Goal: Transaction & Acquisition: Download file/media

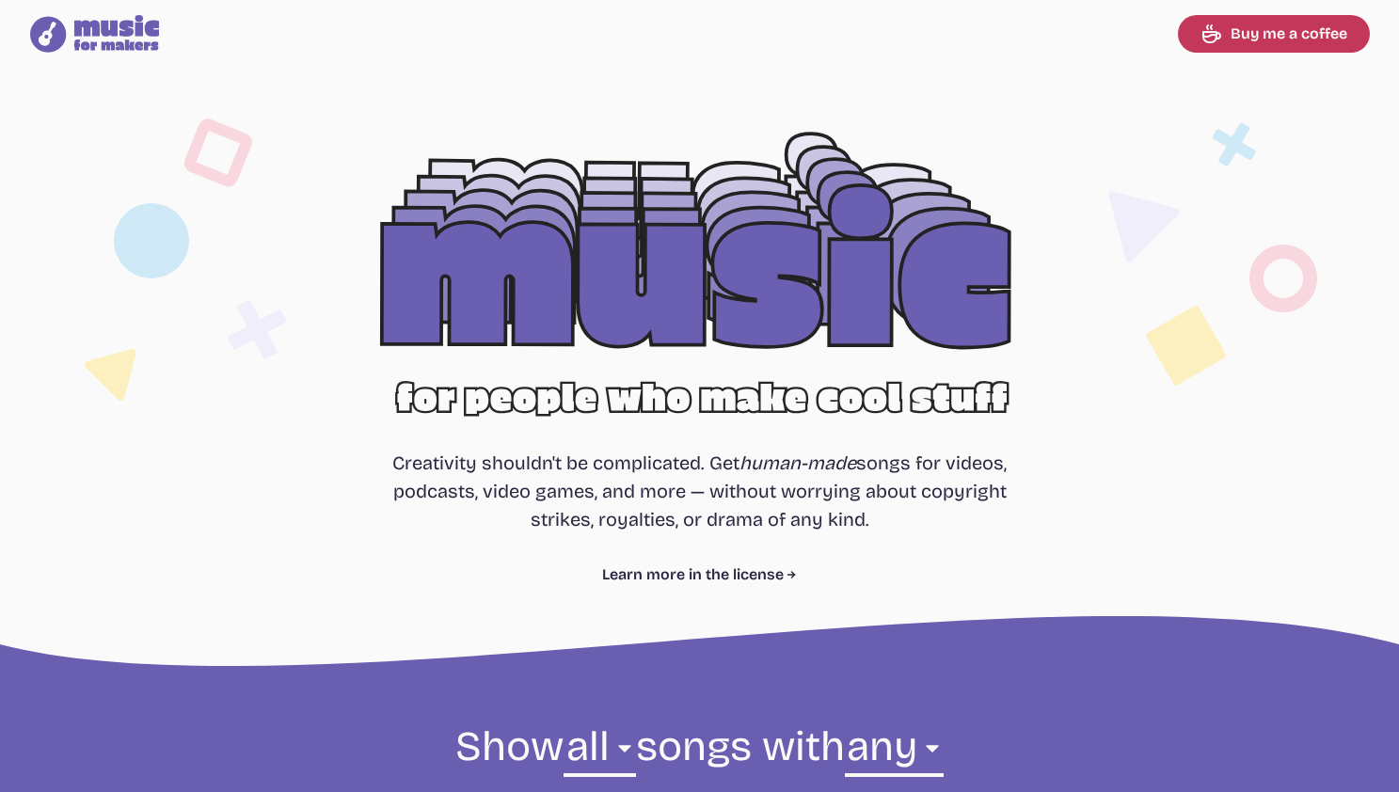
select select "most popular"
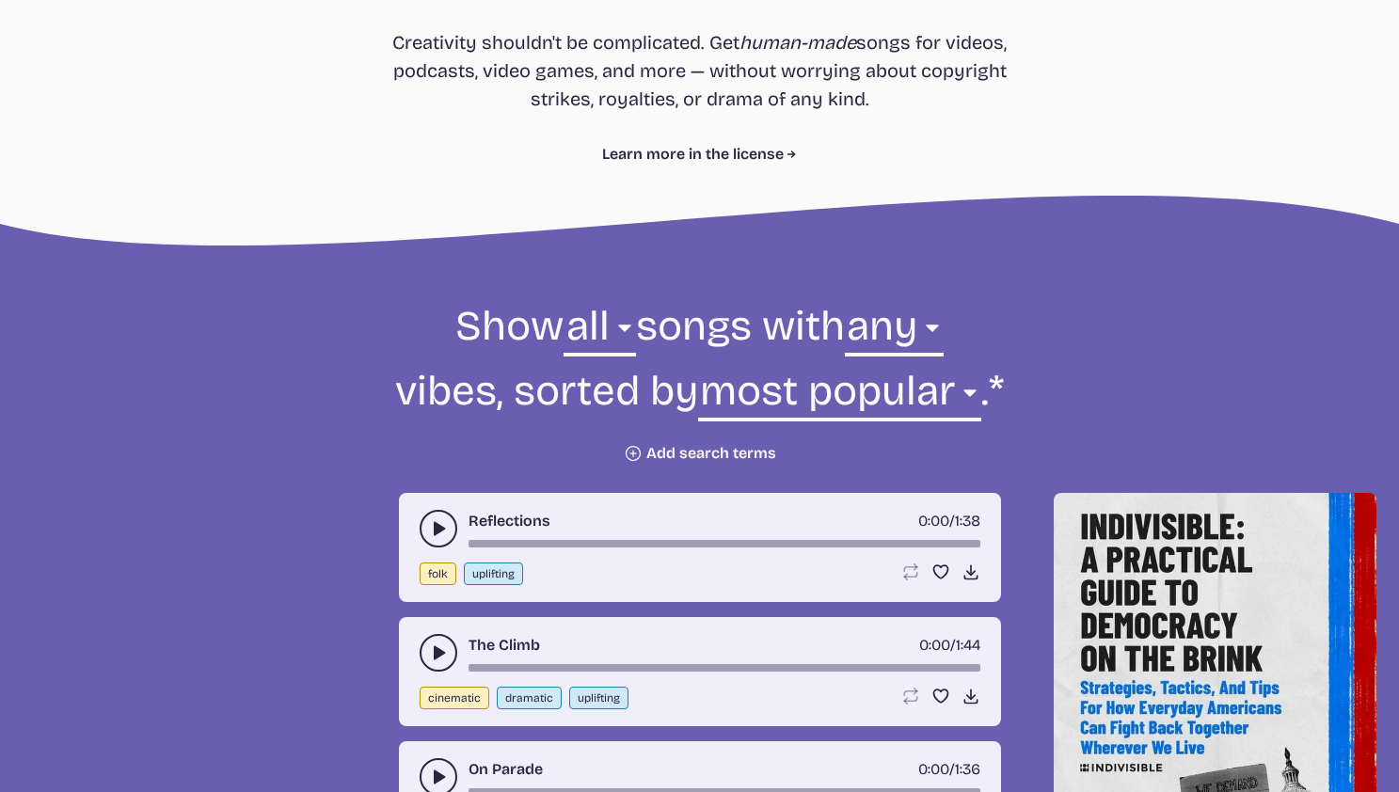
scroll to position [612, 0]
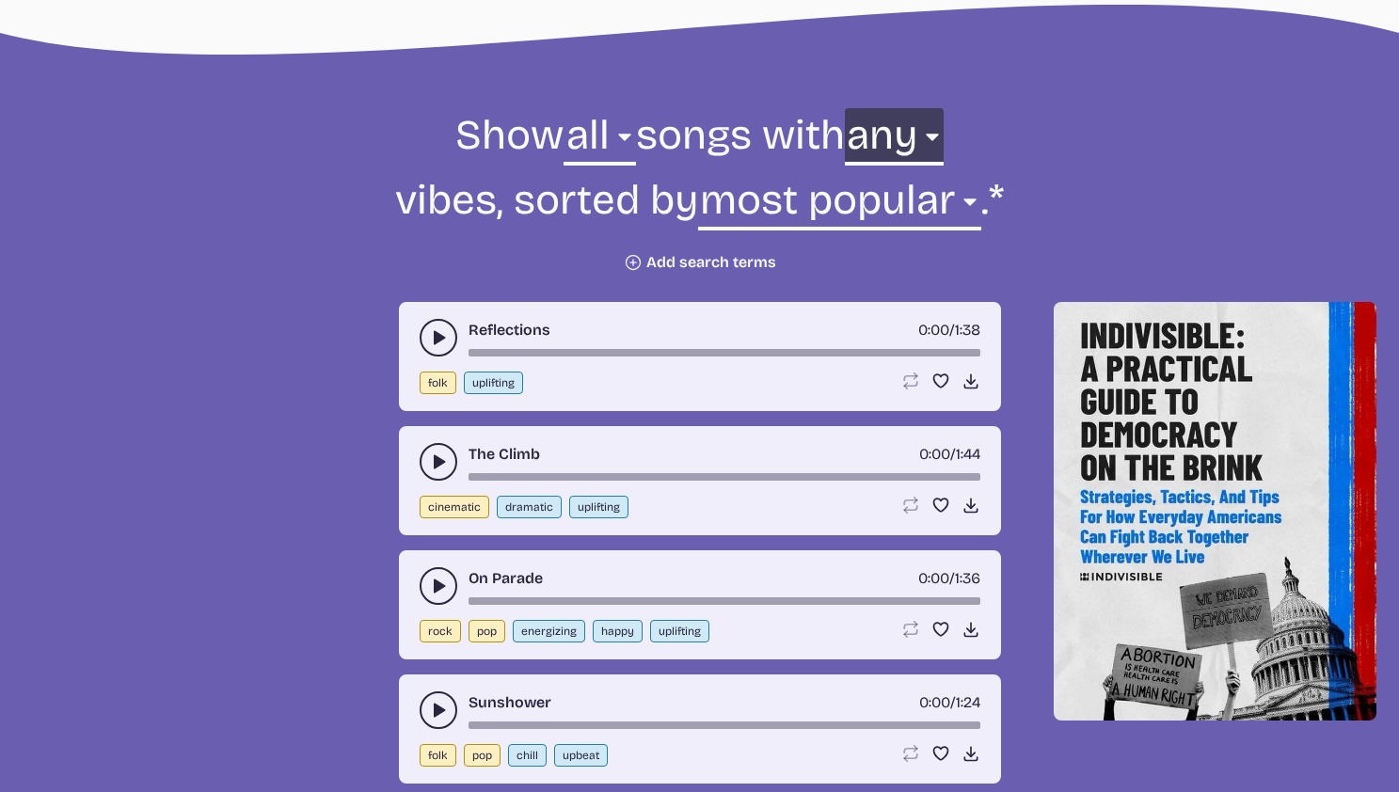
select select "chill"
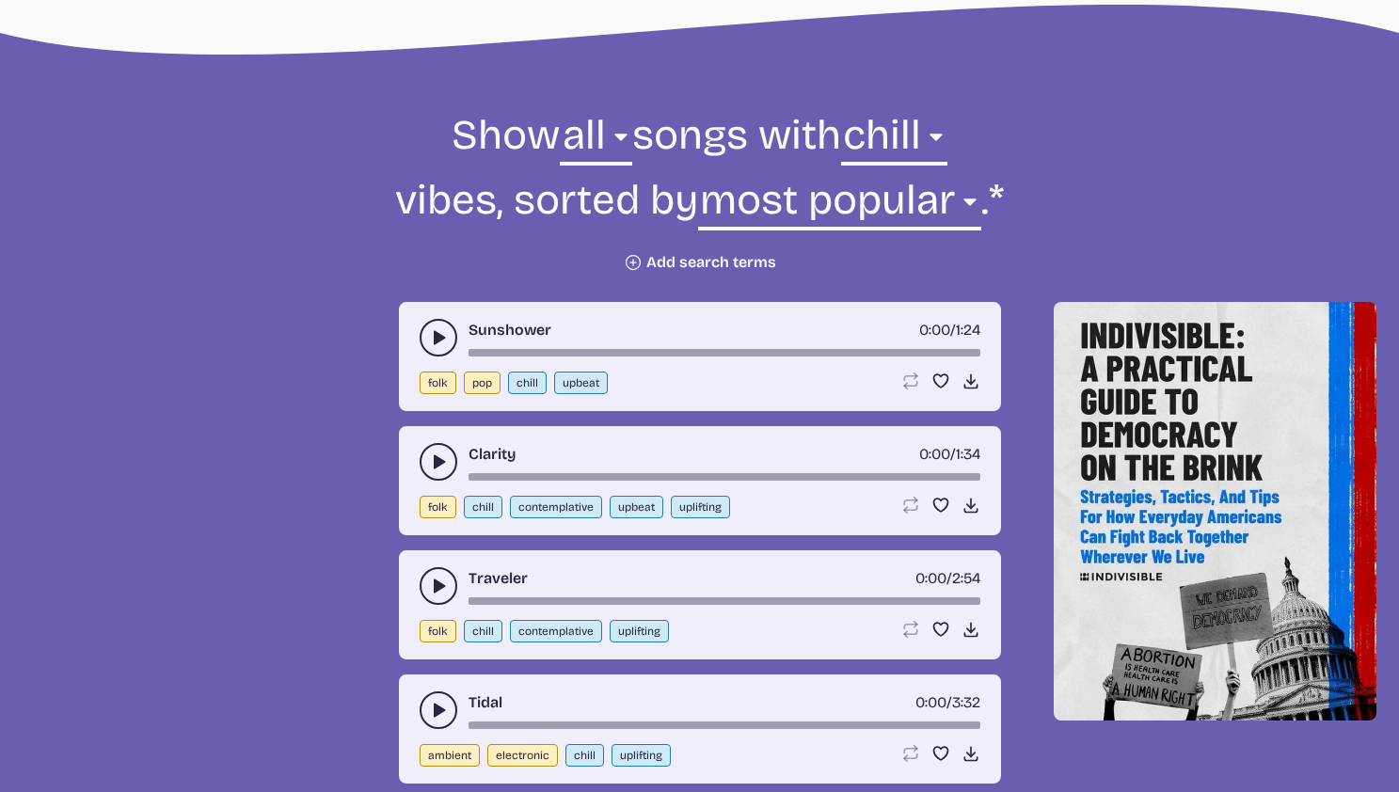
click at [440, 335] on use "play-pause toggle" at bounding box center [438, 337] width 19 height 19
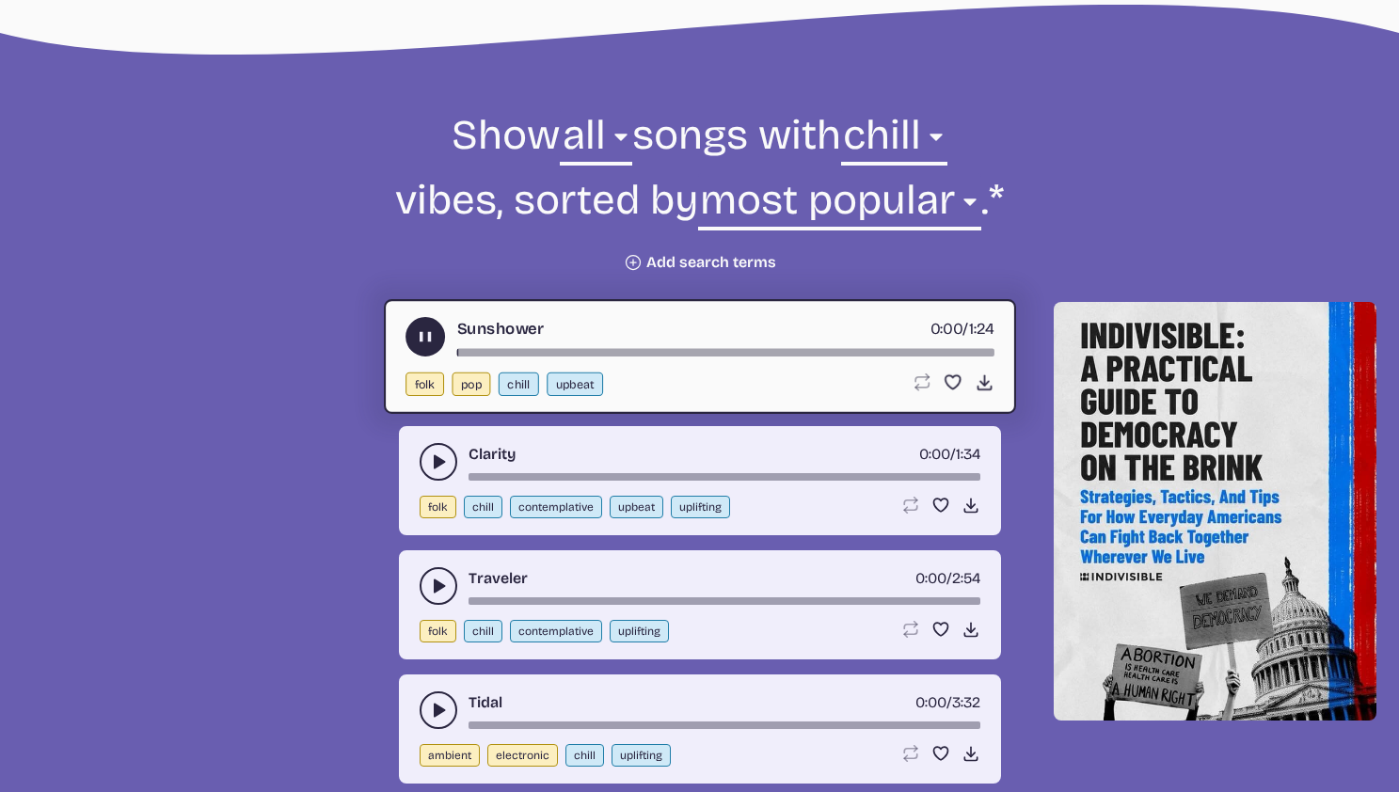
click at [435, 470] on icon "play-pause toggle" at bounding box center [438, 462] width 19 height 19
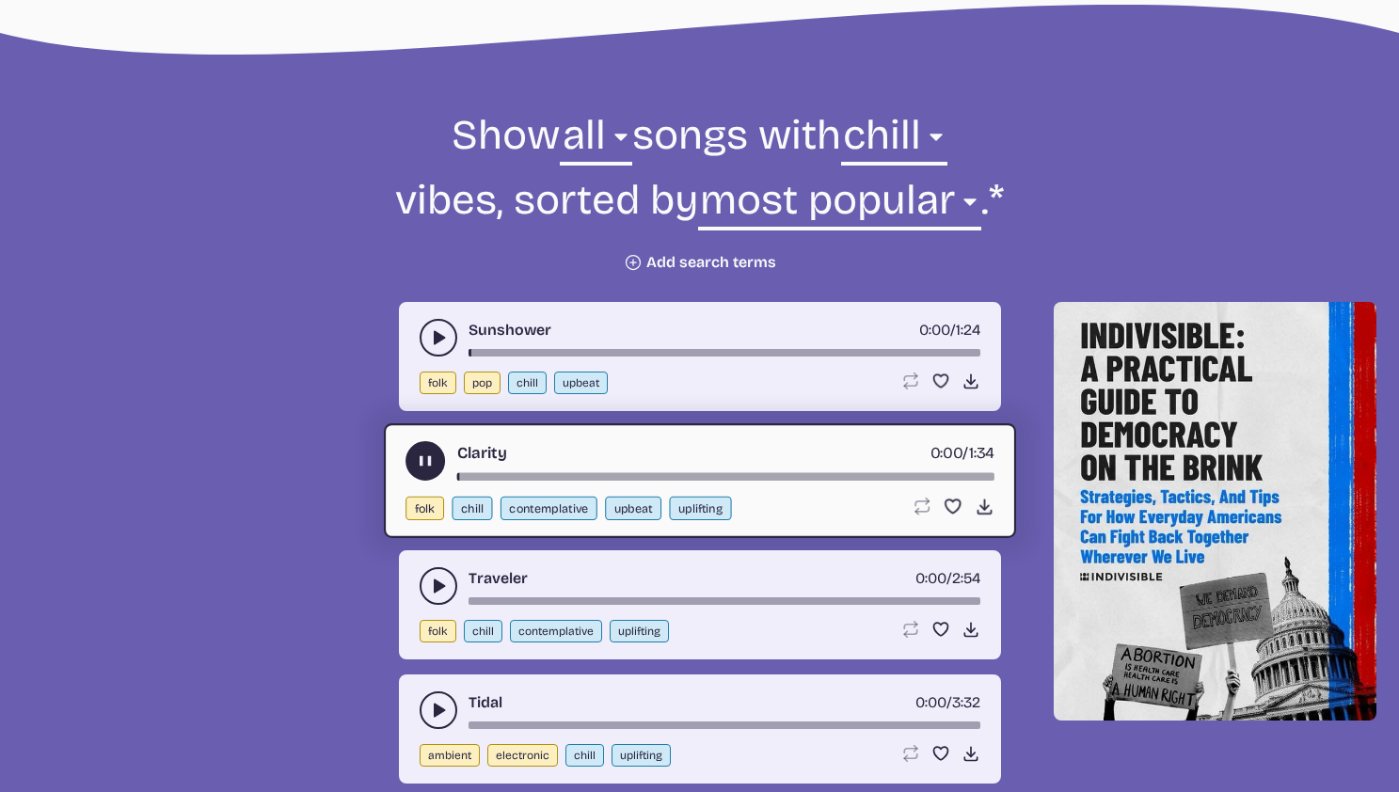
click at [448, 588] on button "play-pause toggle" at bounding box center [439, 586] width 38 height 38
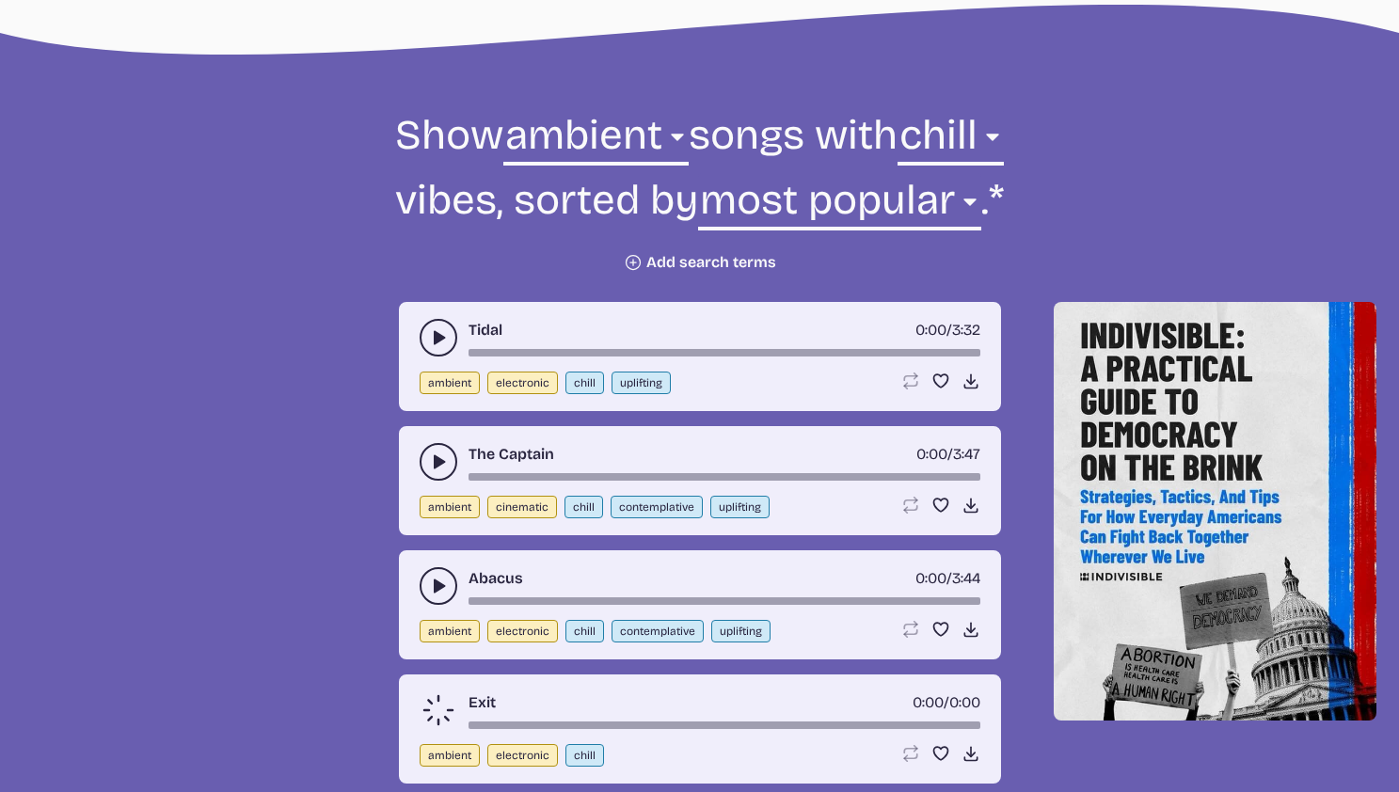
click at [439, 333] on icon "play-pause toggle" at bounding box center [438, 337] width 19 height 19
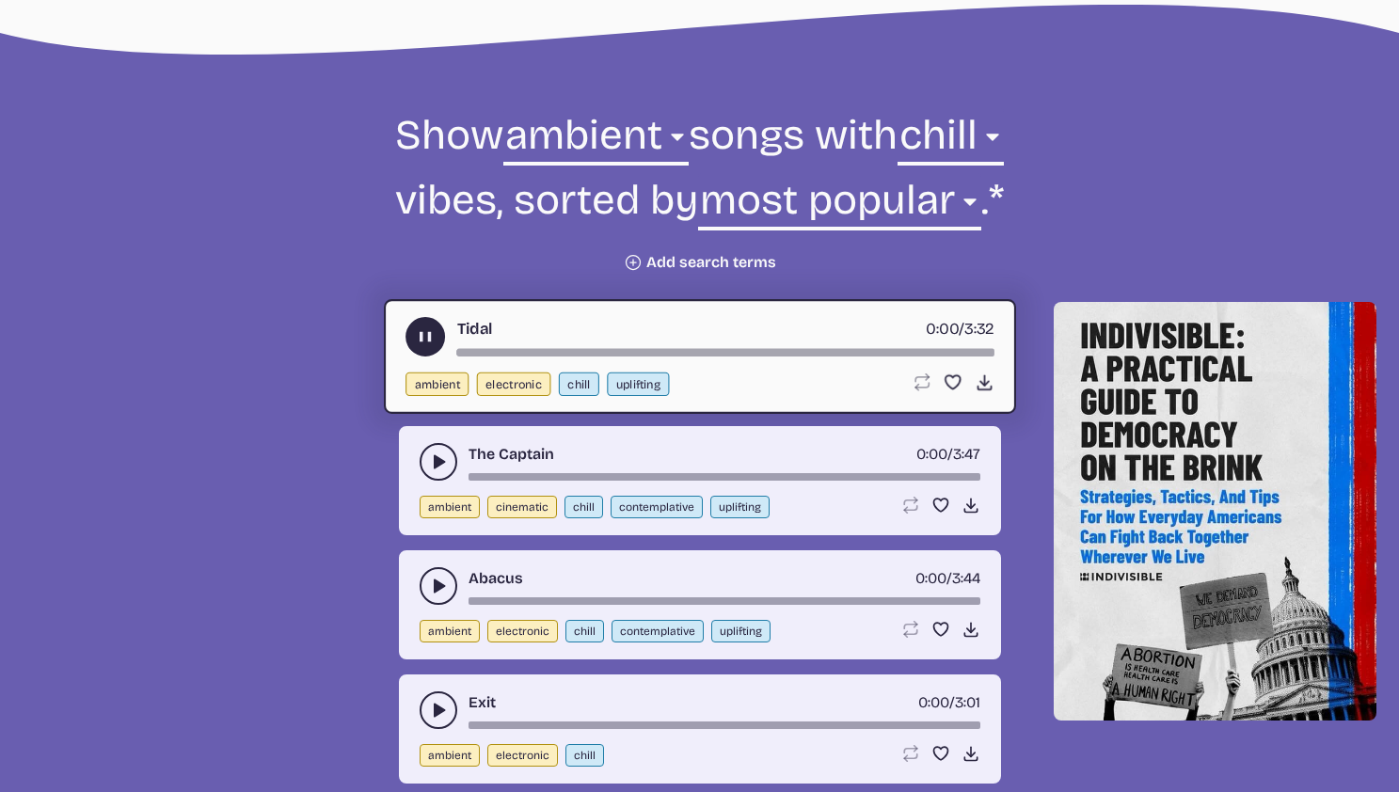
scroll to position [646, 0]
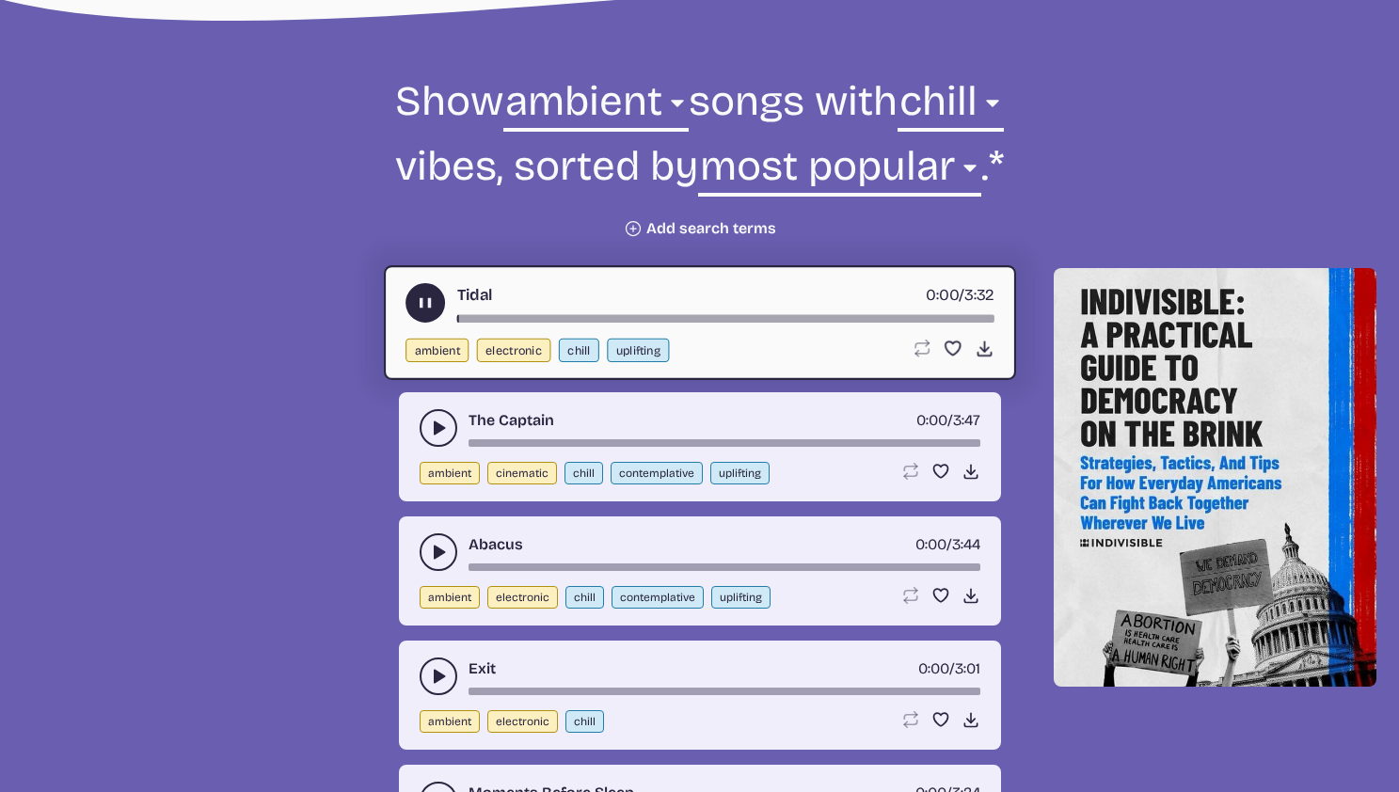
click at [448, 660] on button "play-pause toggle" at bounding box center [439, 677] width 38 height 38
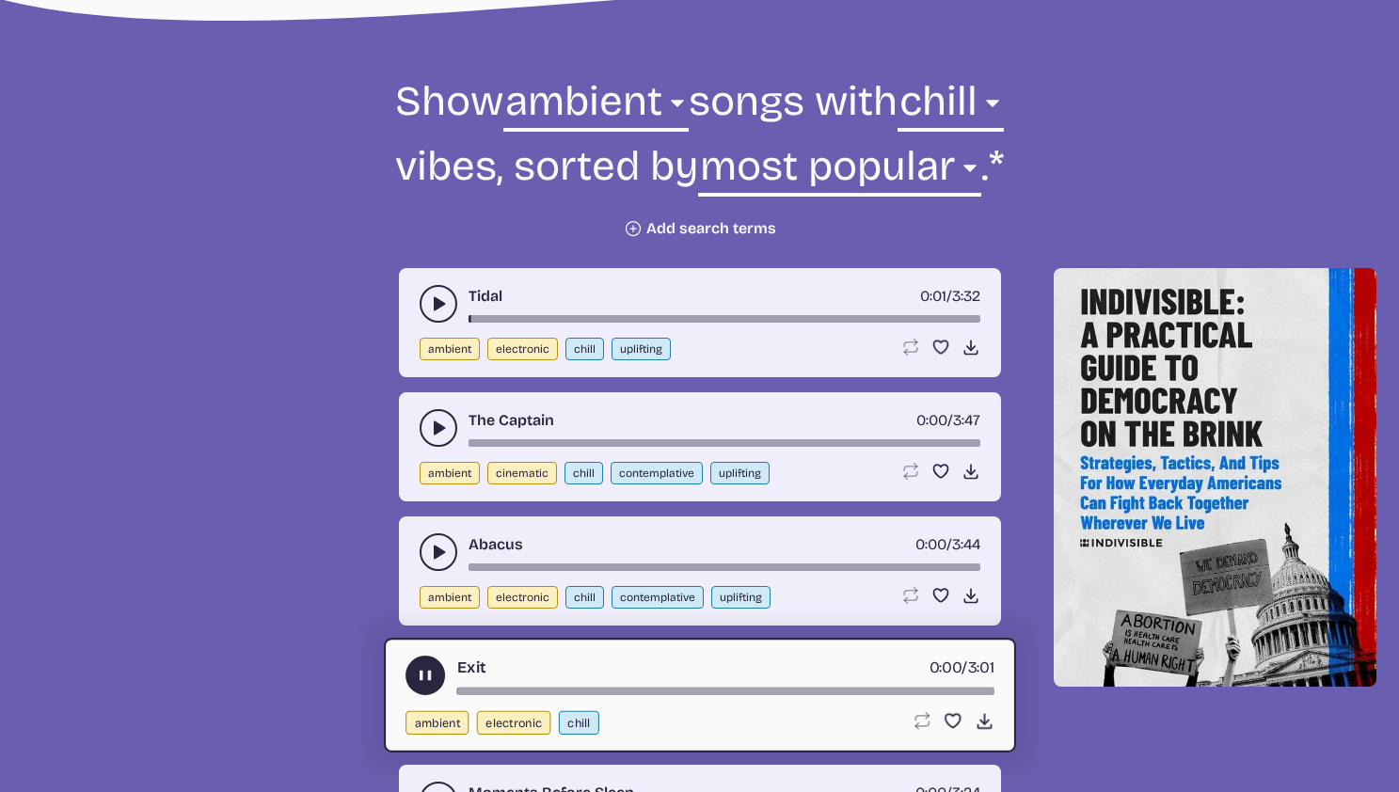
scroll to position [663, 0]
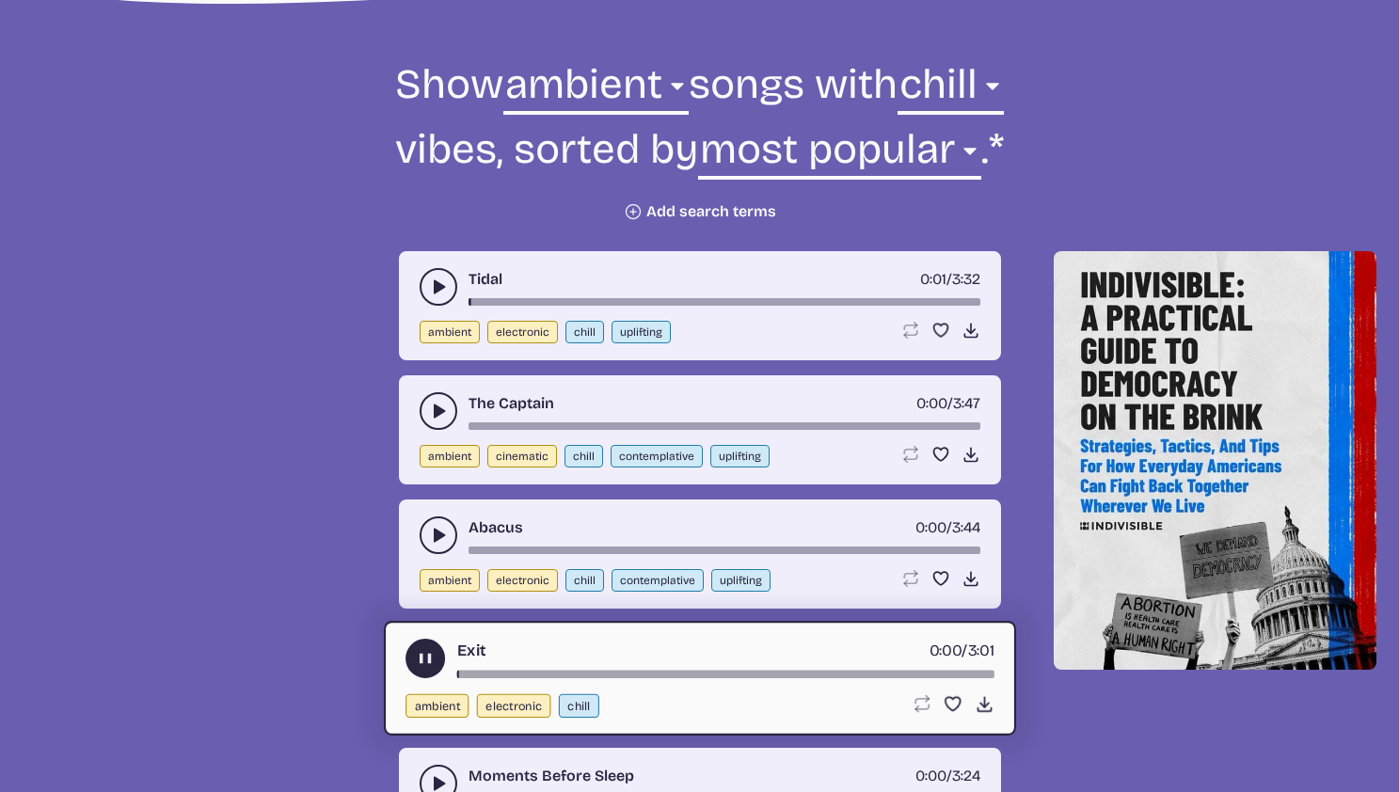
click at [489, 669] on div "Exit 0:00 / 3:01" at bounding box center [700, 659] width 589 height 40
click at [556, 671] on div "song-time-bar" at bounding box center [724, 675] width 537 height 8
click at [567, 678] on div "song-time-bar" at bounding box center [724, 675] width 537 height 8
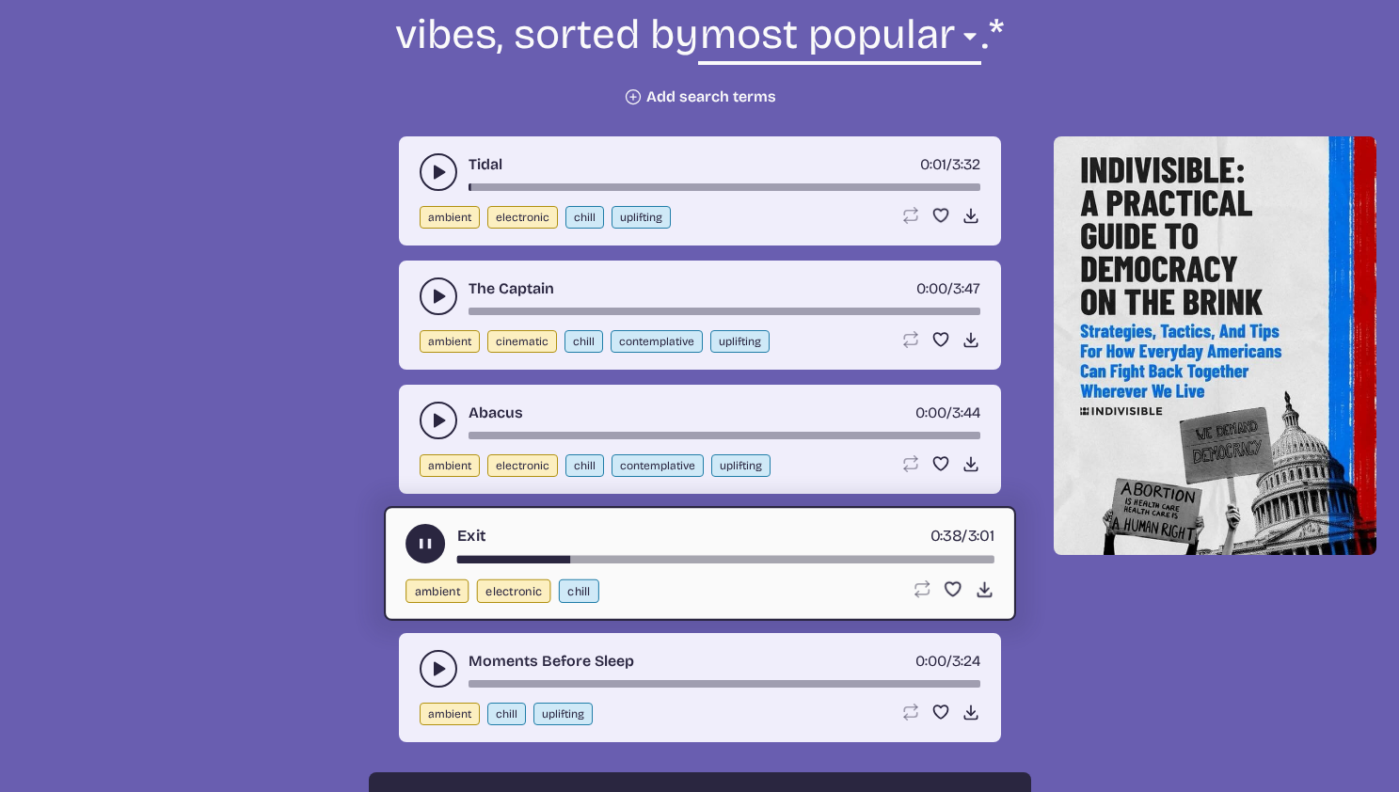
click at [563, 676] on div "Moments Before Sleep 0:00 / 3:24" at bounding box center [700, 669] width 561 height 38
click at [574, 684] on div "song-time-bar" at bounding box center [725, 684] width 512 height 8
click at [437, 655] on button "play-pause toggle" at bounding box center [439, 669] width 38 height 38
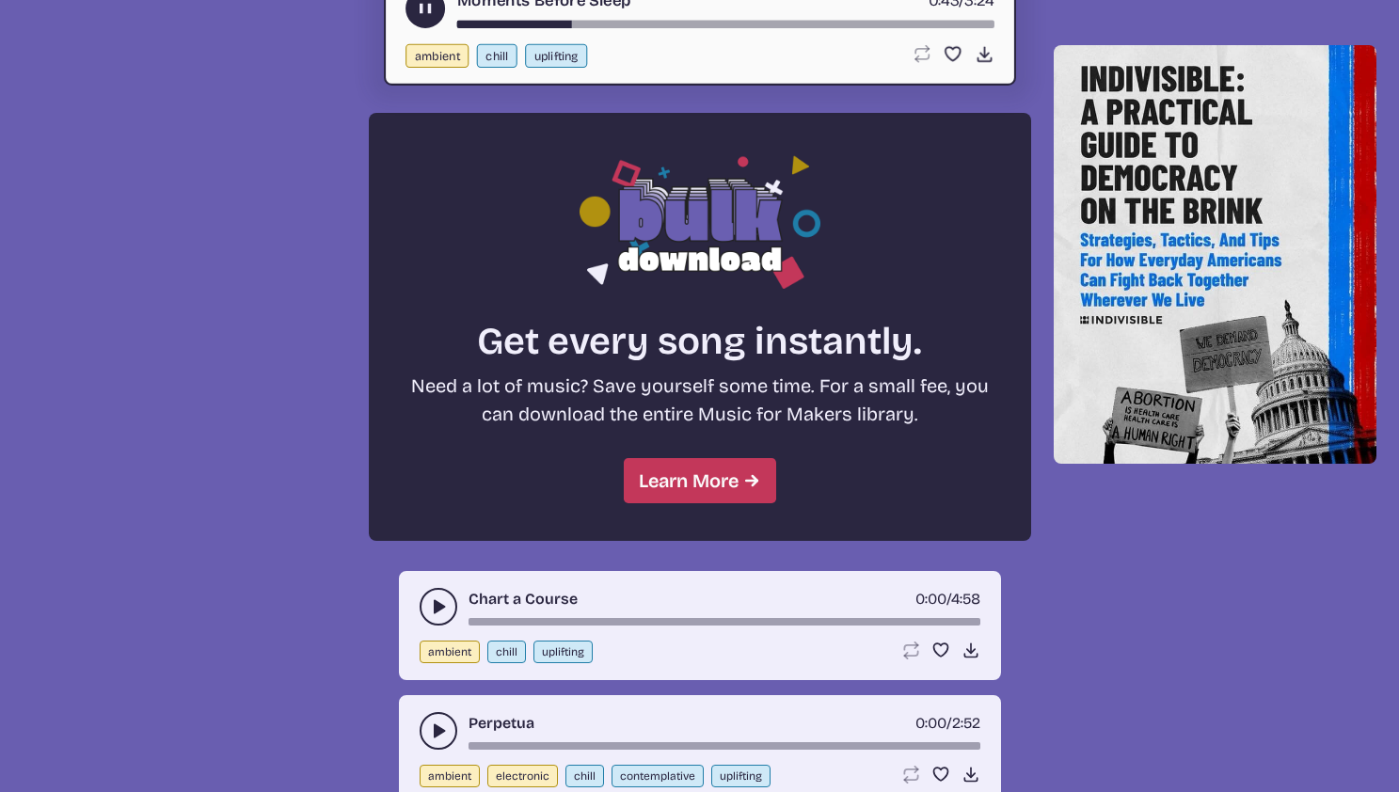
scroll to position [1613, 0]
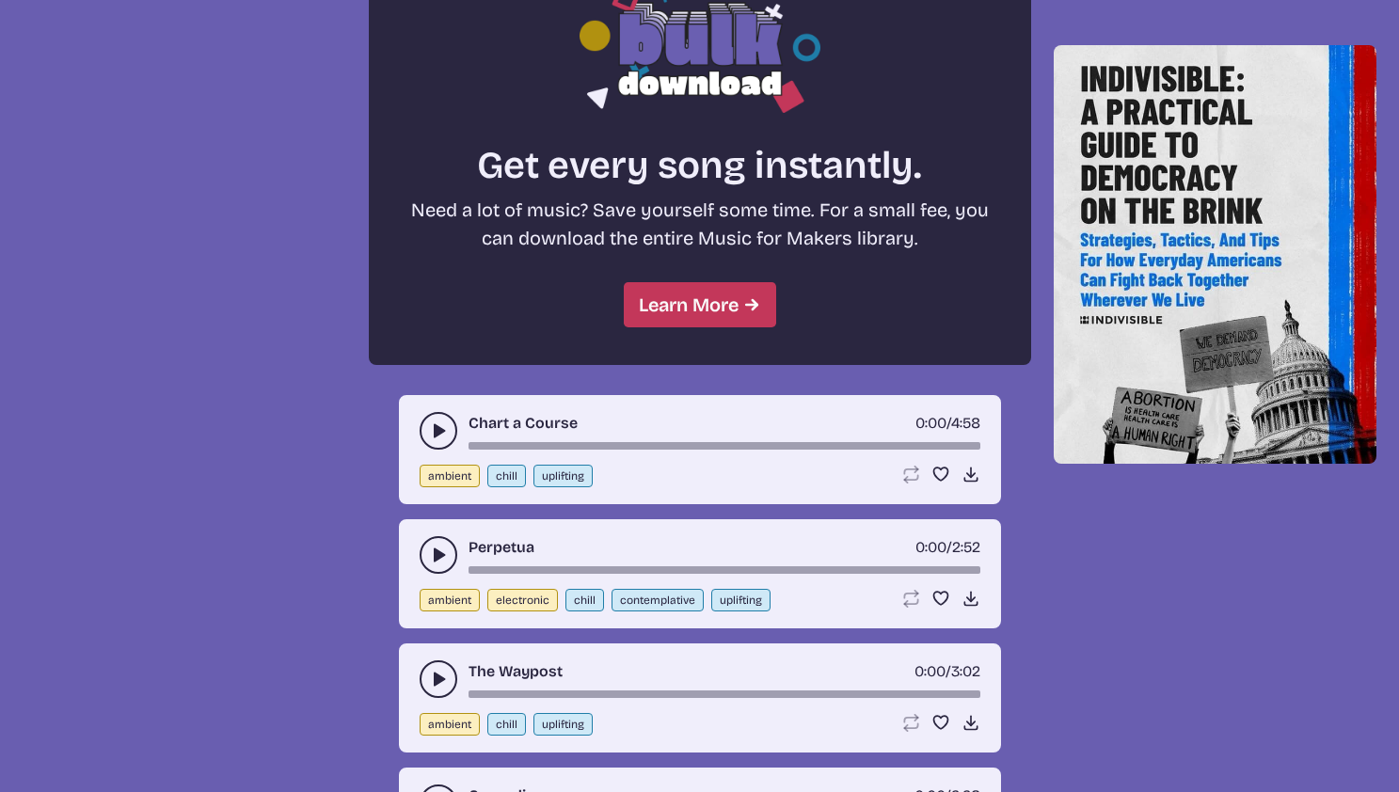
click at [435, 439] on icon "play-pause toggle" at bounding box center [438, 431] width 19 height 19
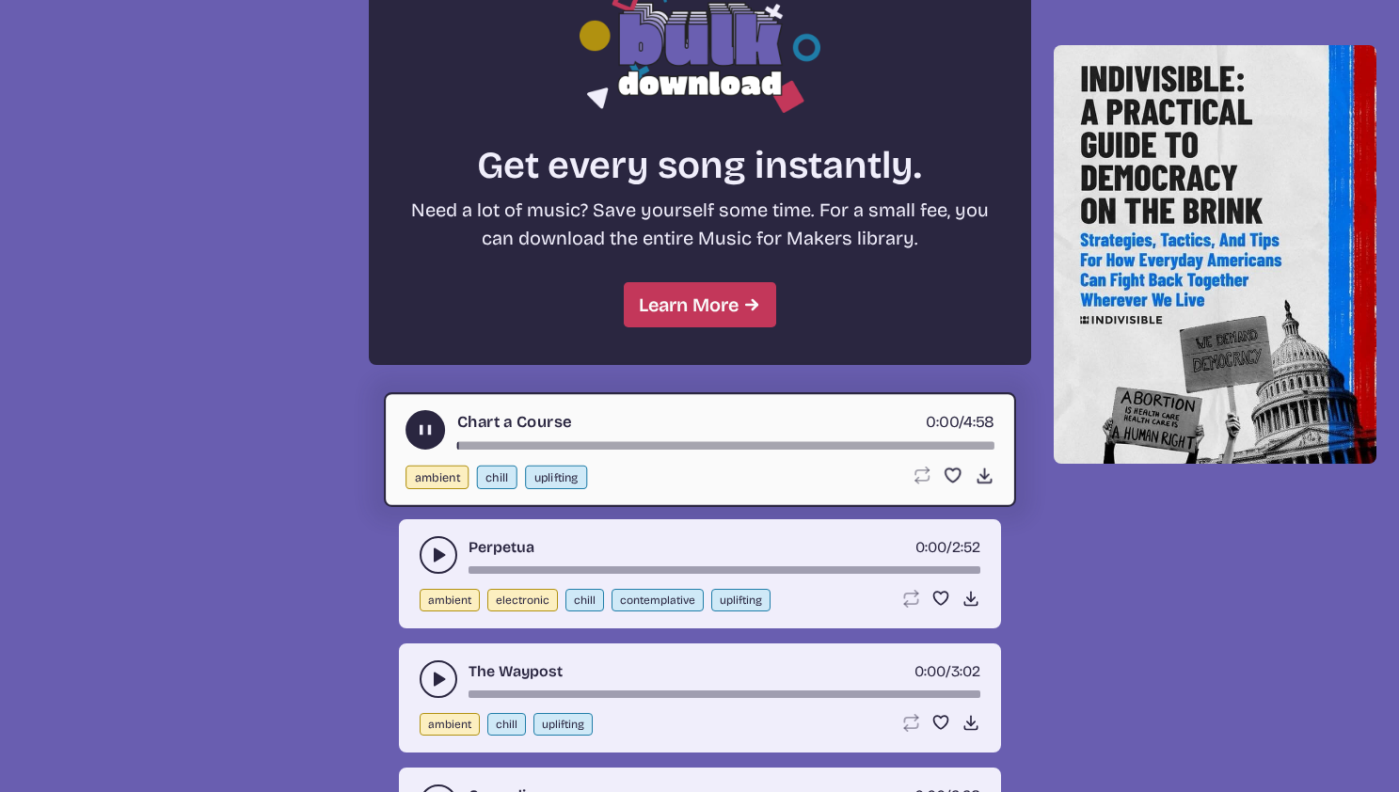
click at [526, 446] on div "song-time-bar" at bounding box center [724, 446] width 537 height 8
click at [592, 446] on div "song-time-bar" at bounding box center [724, 446] width 537 height 8
click at [410, 553] on div "Perpetua 0:00 / 2:52 ambient electronic chill contemplative uplifting Loop song…" at bounding box center [700, 573] width 602 height 109
click at [435, 559] on use "play-pause toggle" at bounding box center [438, 555] width 19 height 19
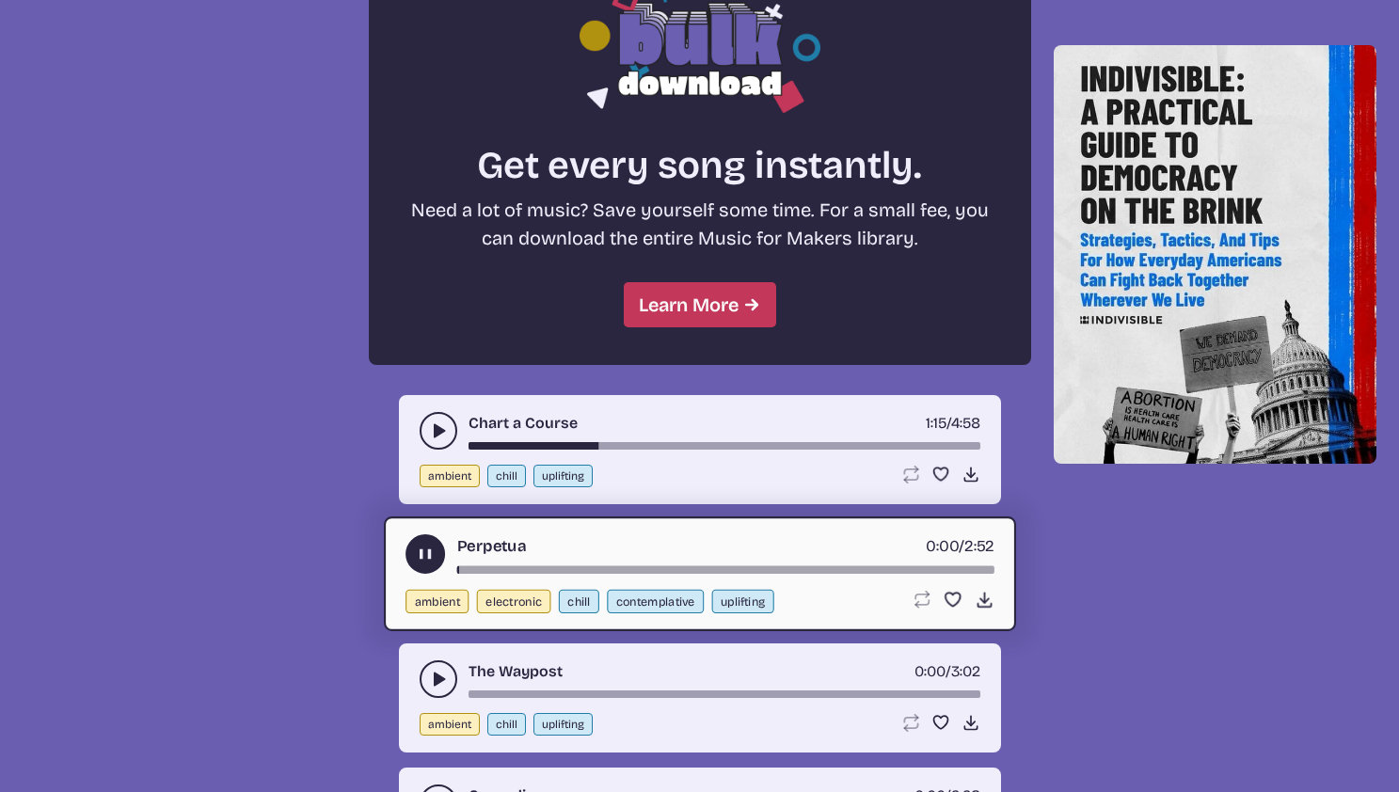
click at [565, 565] on div "Perpetua 0:00 / 2:52" at bounding box center [700, 555] width 589 height 40
click at [576, 569] on div "song-time-bar" at bounding box center [724, 571] width 537 height 8
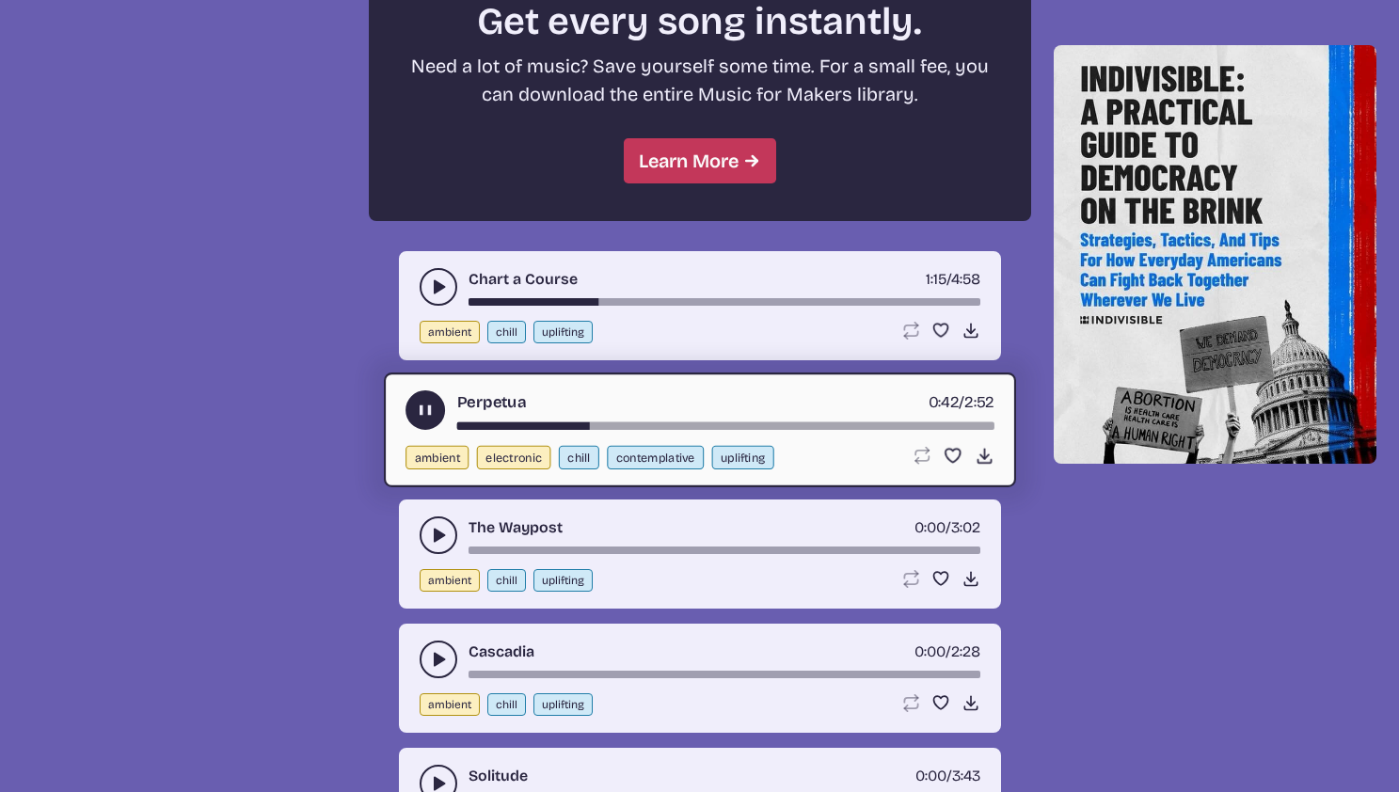
click at [446, 540] on icon "play-pause toggle" at bounding box center [438, 535] width 19 height 19
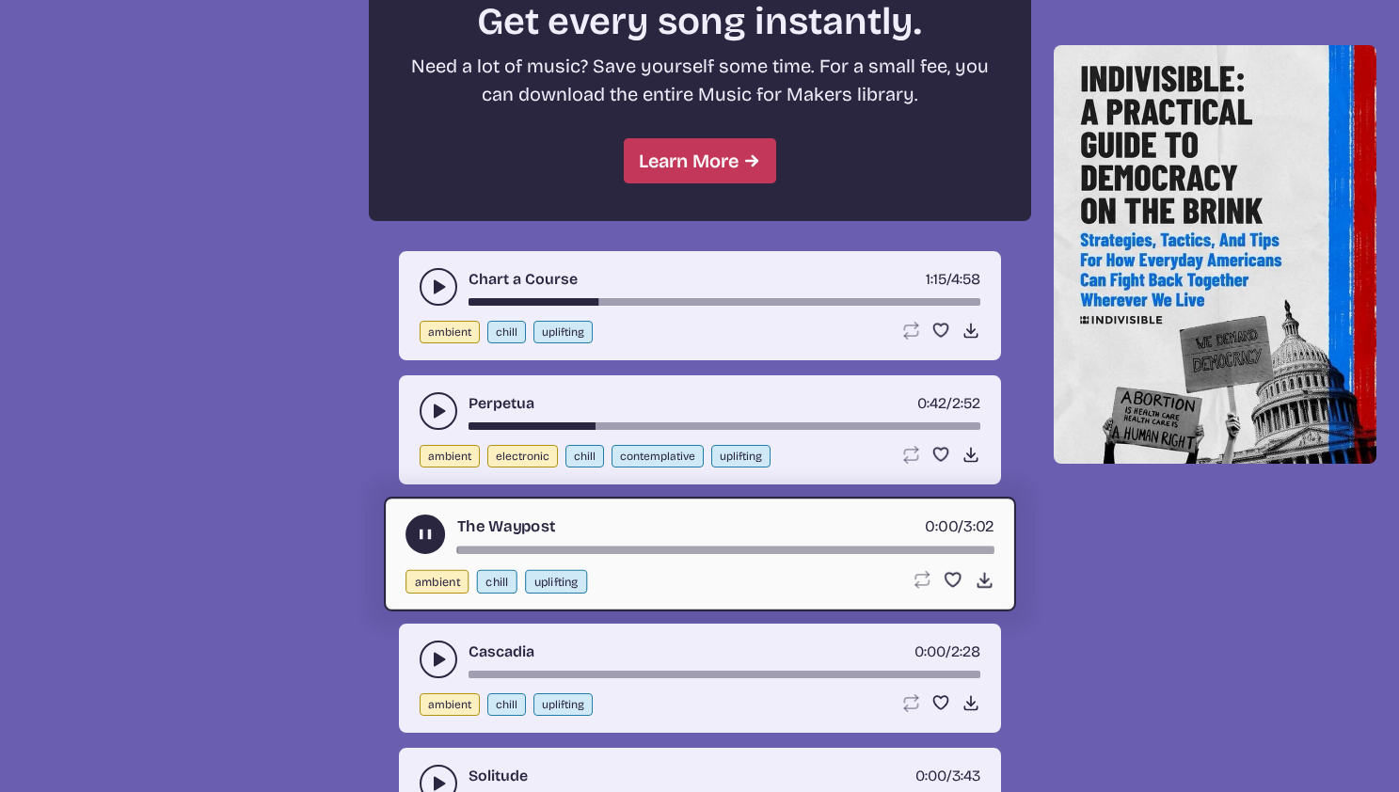
click at [580, 554] on div "The Waypost 0:00 / 3:02 ambient chill uplifting Loop song Loop this song. Favor…" at bounding box center [700, 554] width 632 height 115
click at [589, 547] on div "song-time-bar" at bounding box center [724, 551] width 537 height 8
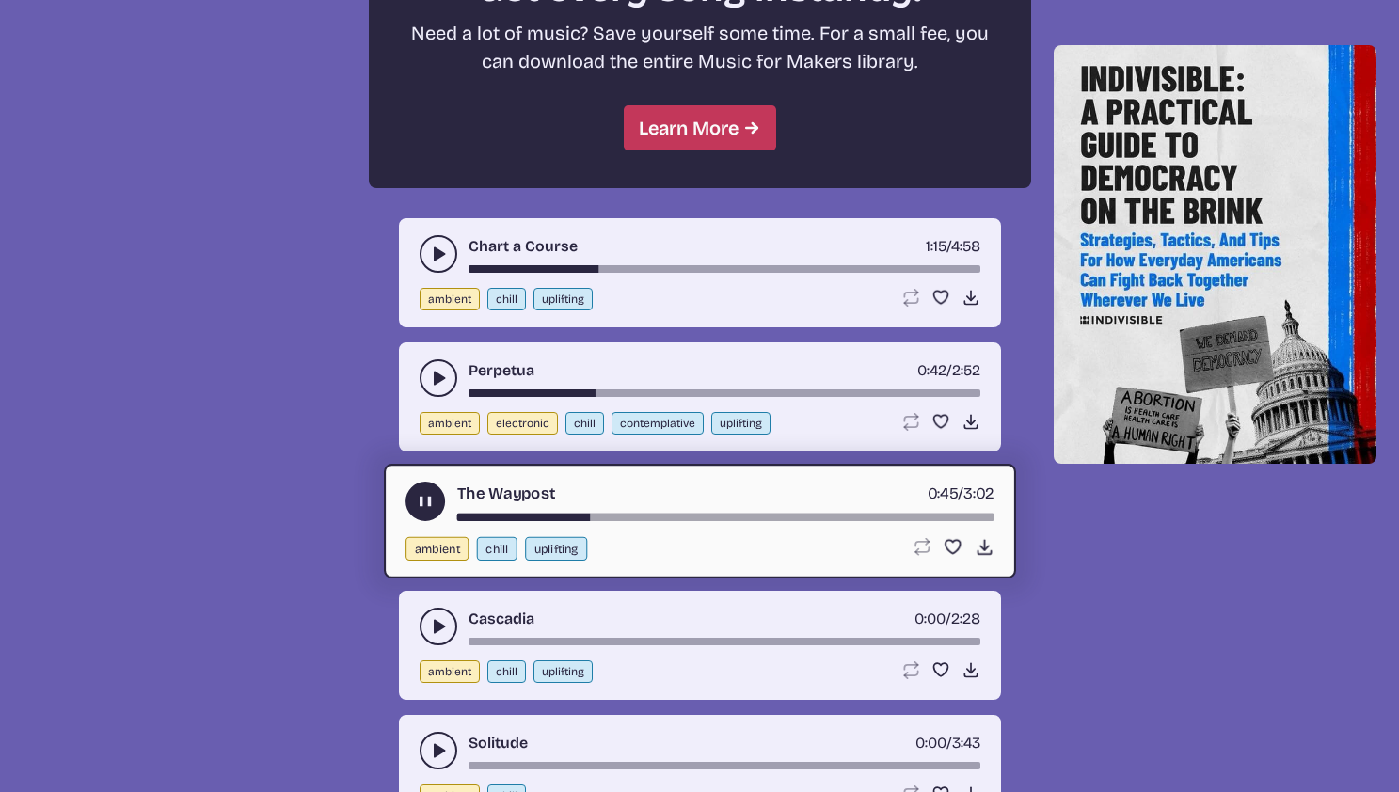
scroll to position [1874, 0]
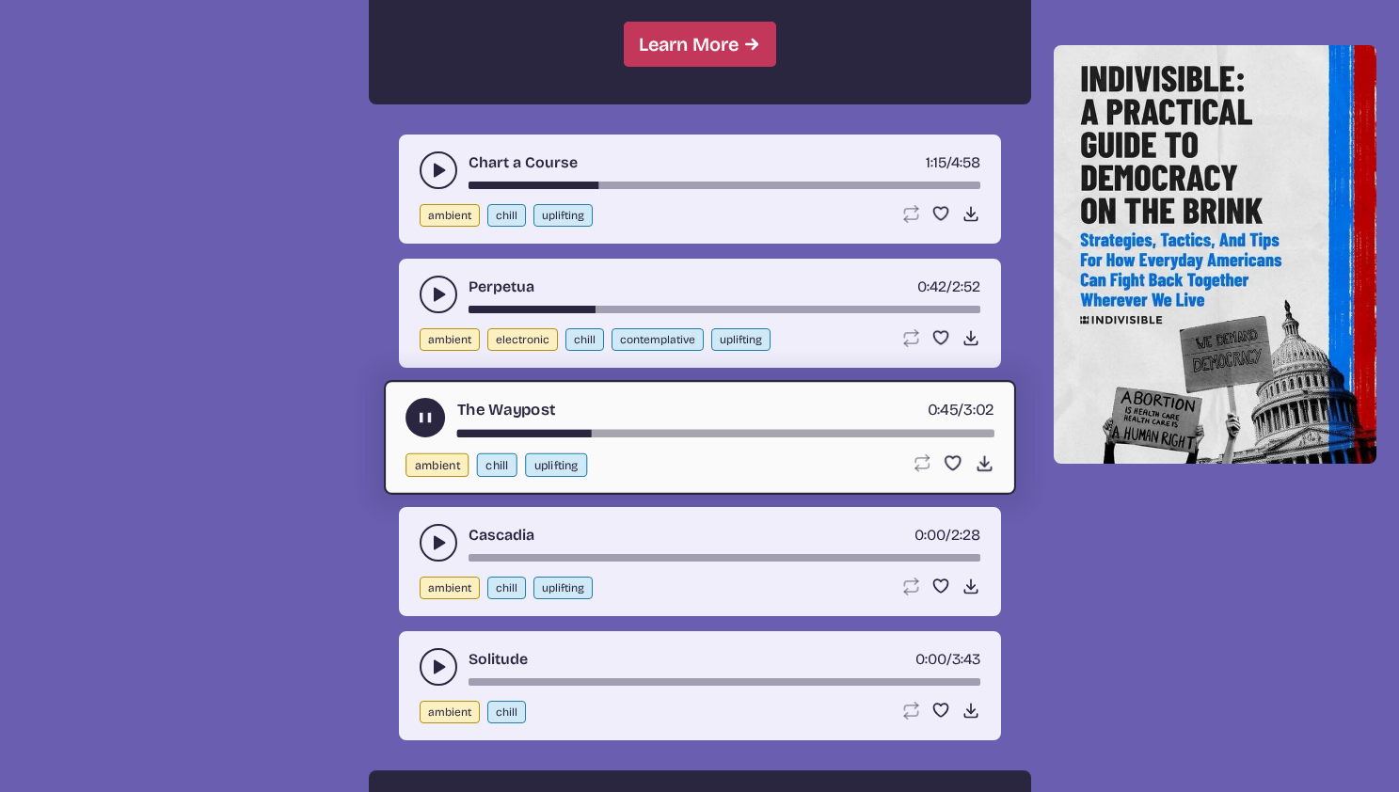
click at [440, 542] on use "play-pause toggle" at bounding box center [438, 543] width 19 height 19
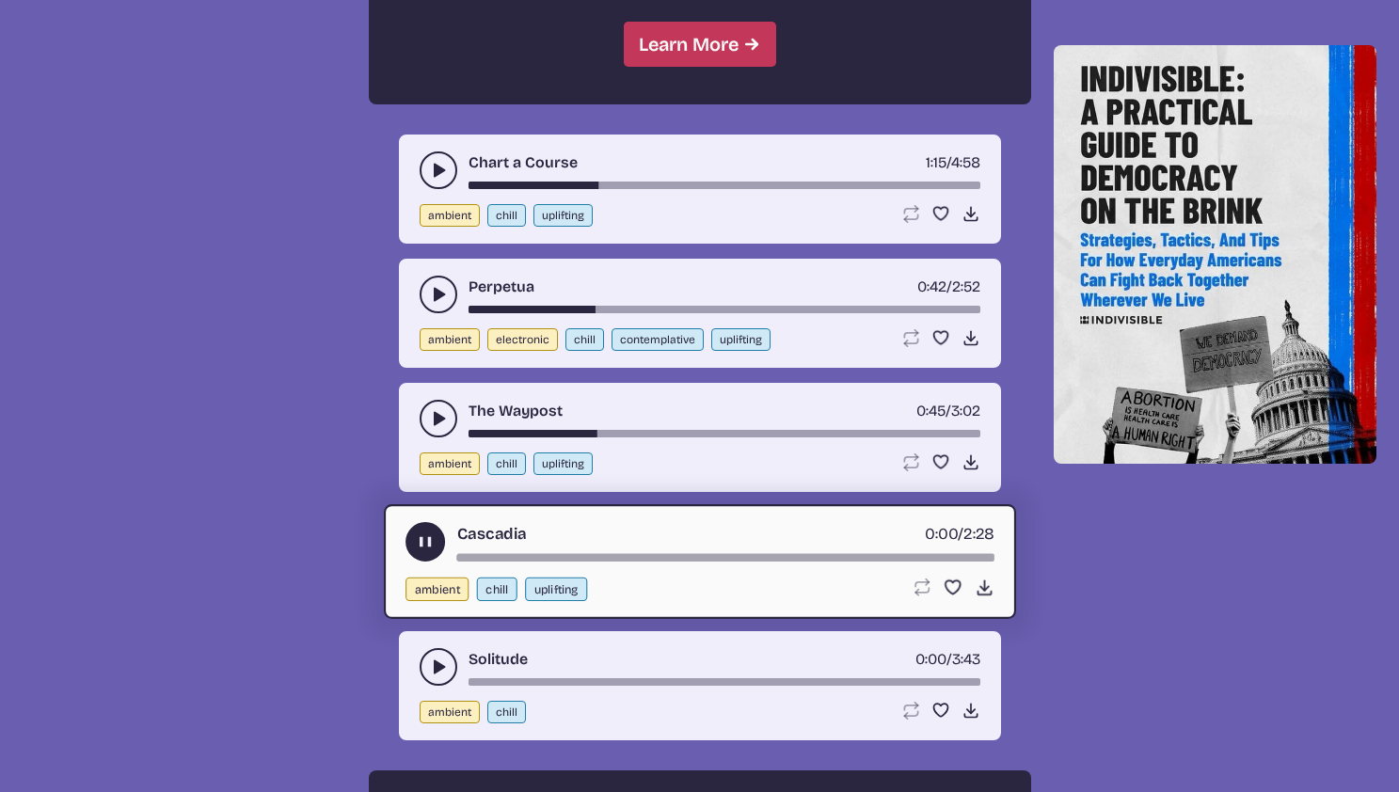
click at [559, 557] on div "song-time-bar" at bounding box center [724, 558] width 537 height 8
click at [551, 682] on div "song-time-bar" at bounding box center [725, 683] width 512 height 8
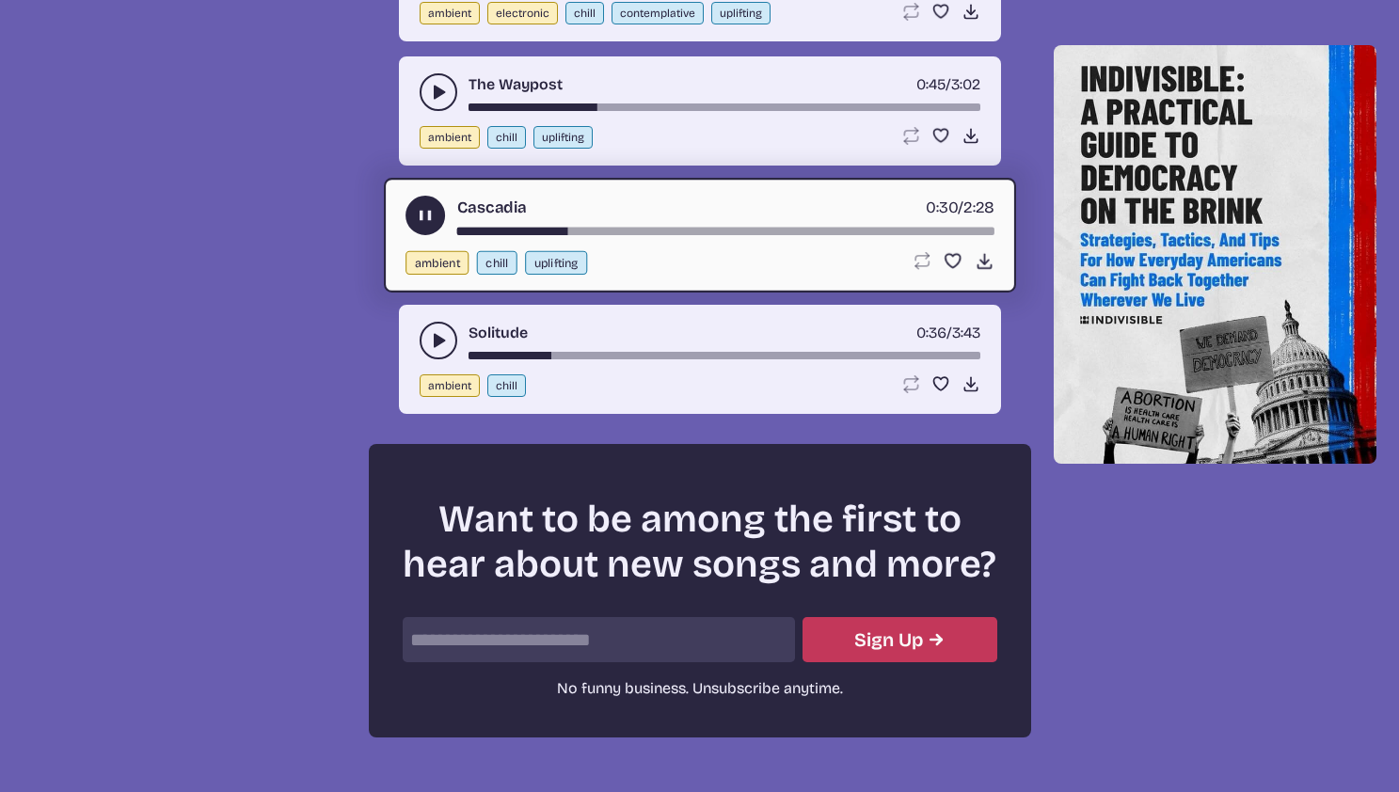
click at [432, 331] on icon "play-pause toggle" at bounding box center [438, 340] width 19 height 19
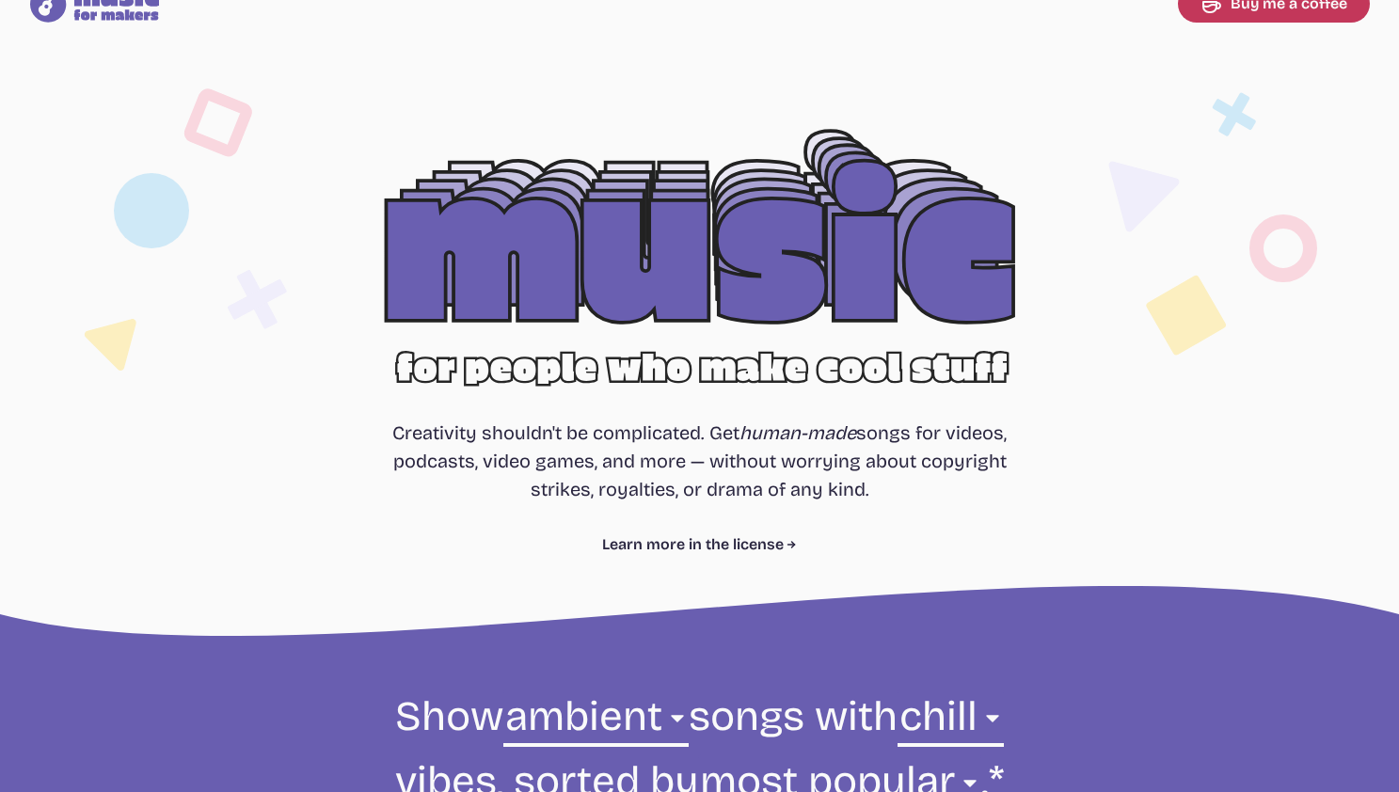
scroll to position [222, 0]
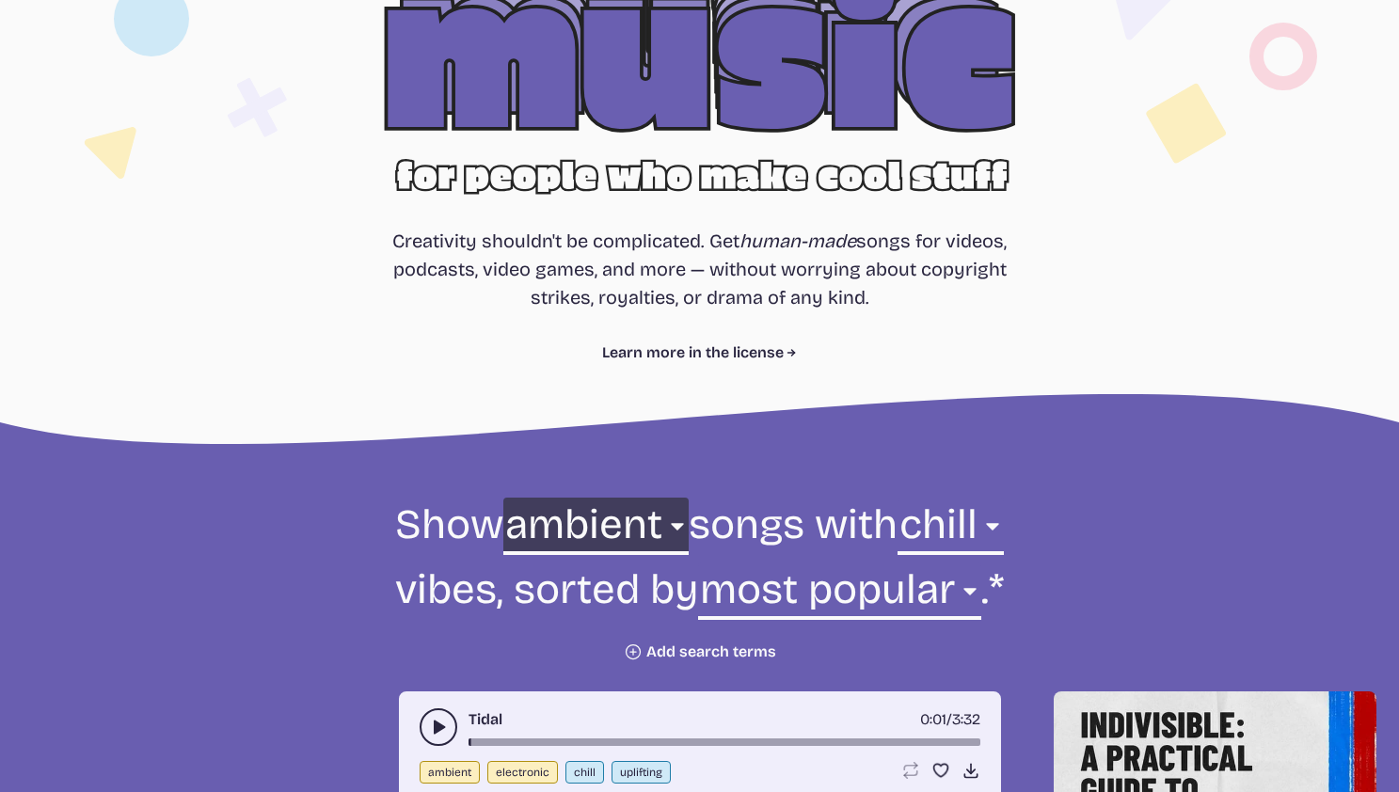
select select "all"
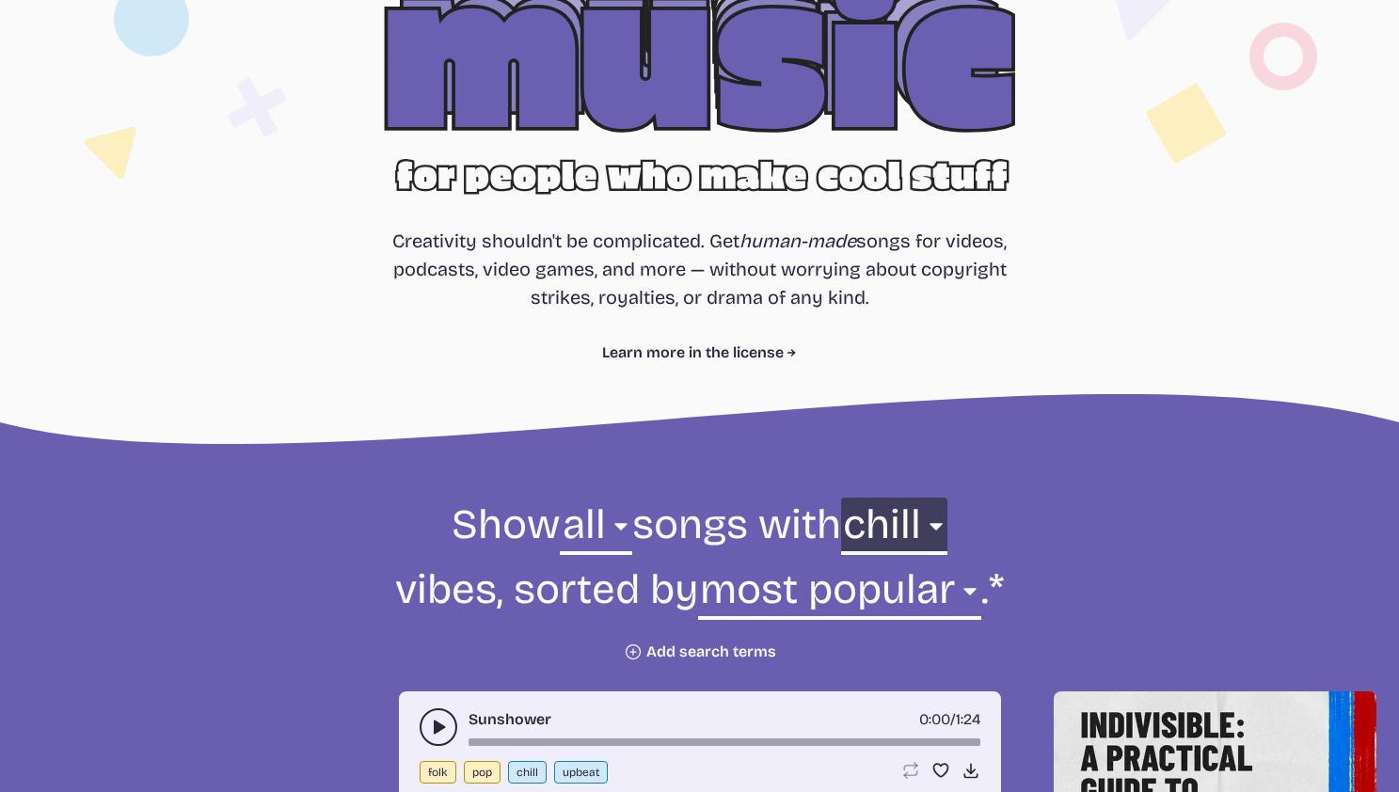
select select "happy"
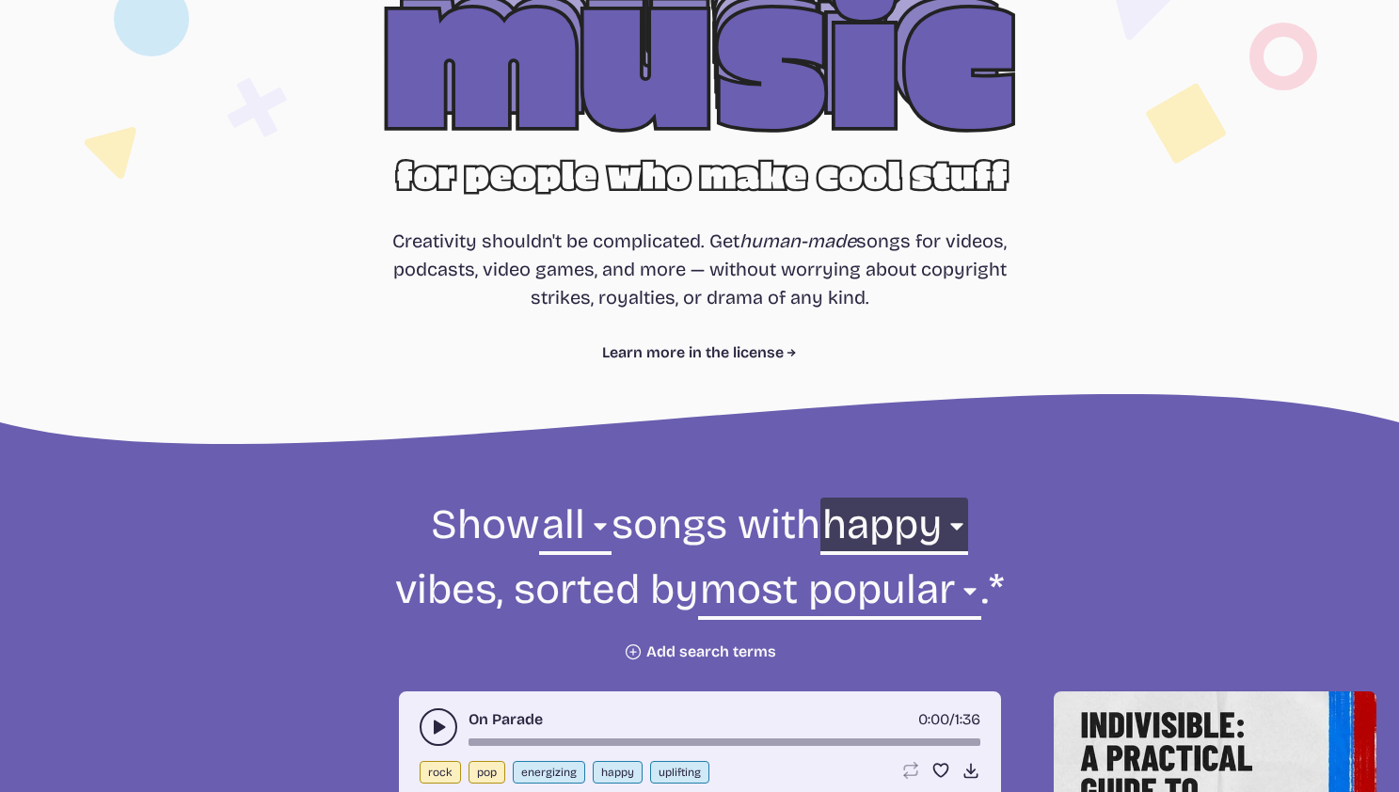
scroll to position [603, 0]
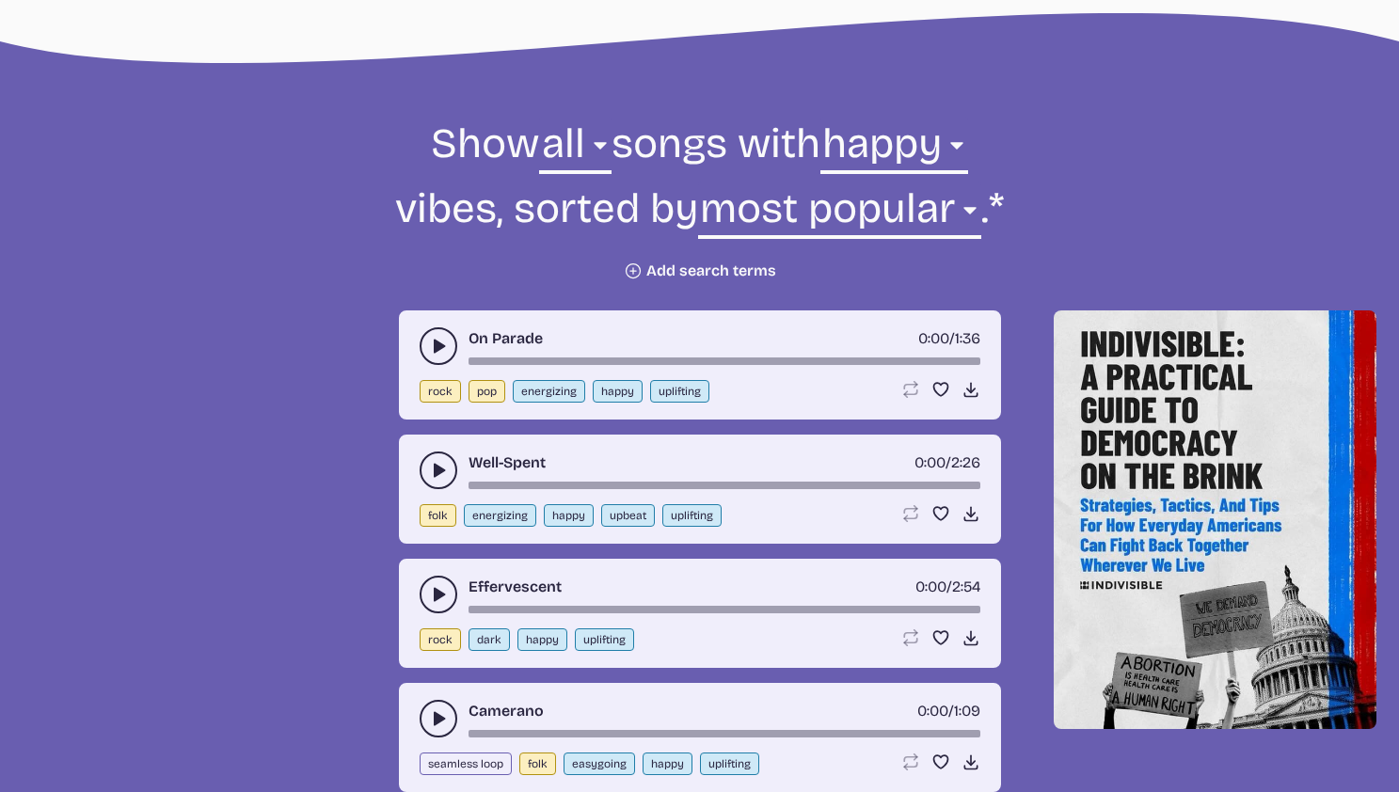
click at [437, 337] on icon "play-pause toggle" at bounding box center [438, 346] width 19 height 19
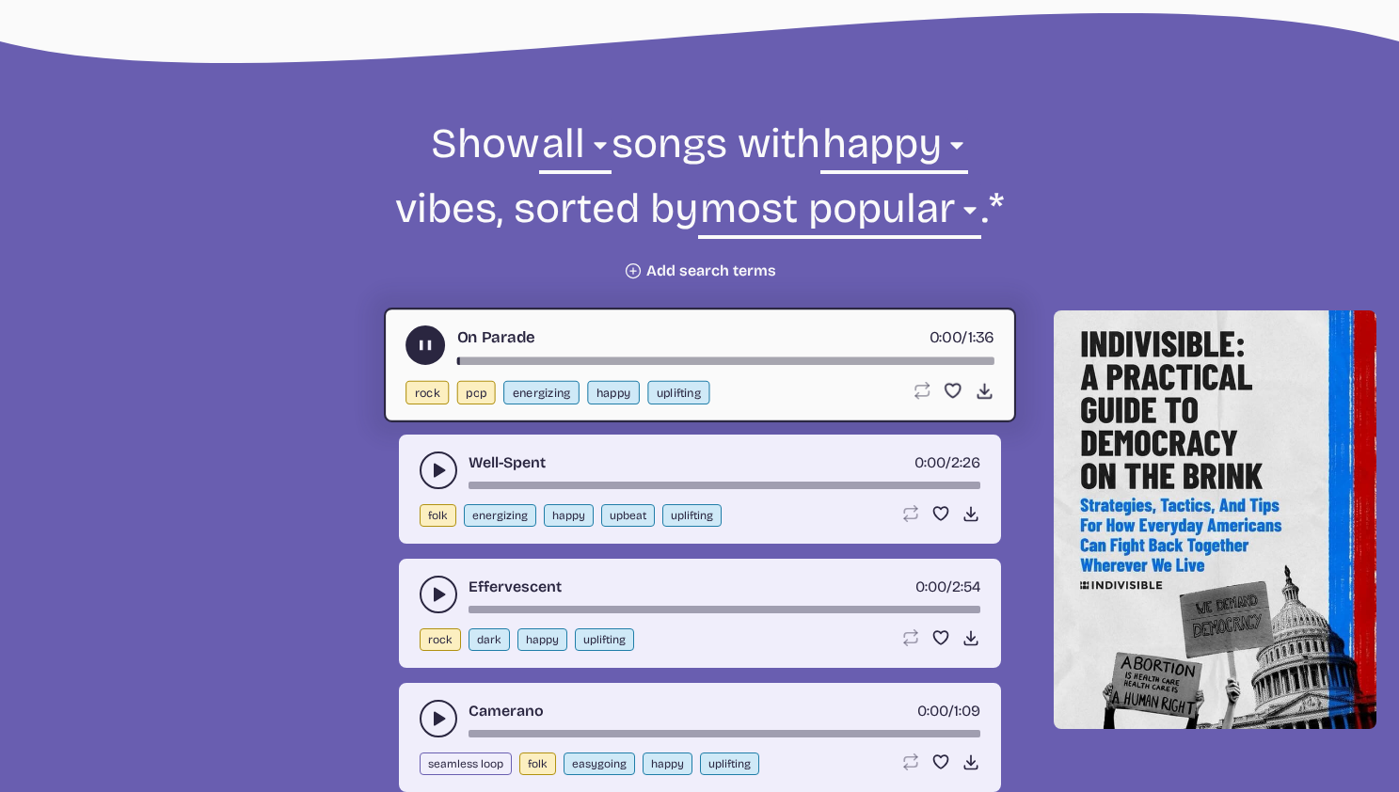
click at [437, 469] on use "play-pause toggle" at bounding box center [438, 470] width 19 height 19
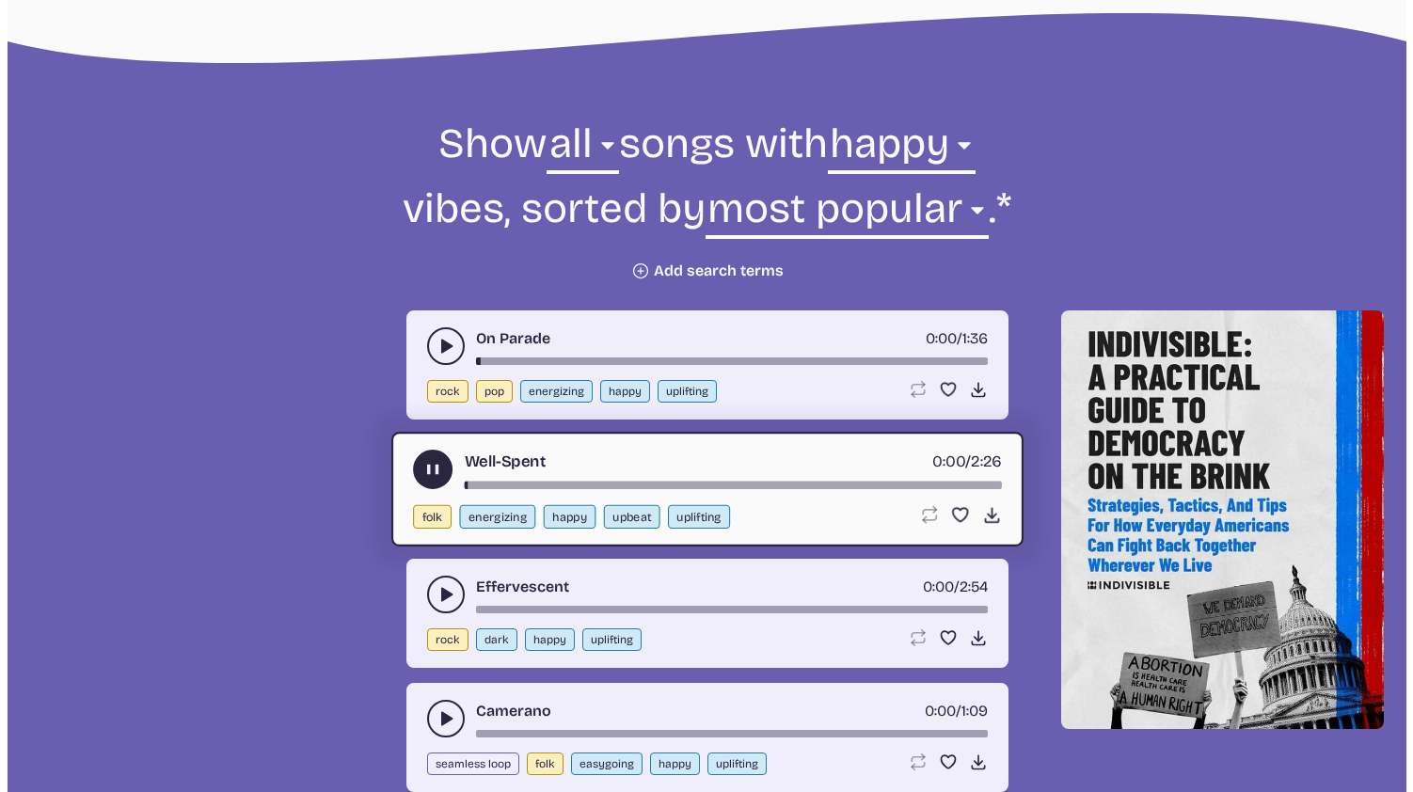
scroll to position [783, 0]
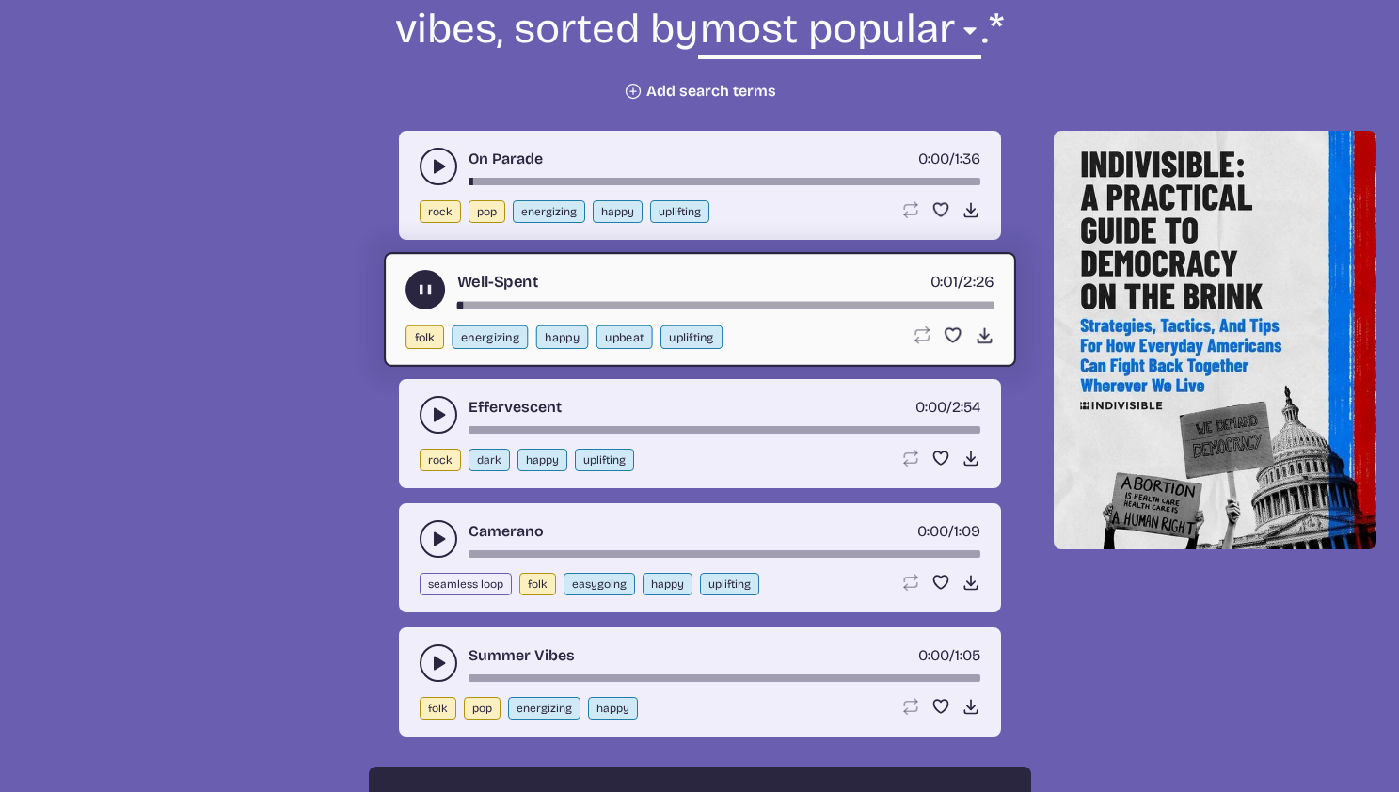
click at [426, 525] on button "play-pause toggle" at bounding box center [439, 539] width 38 height 38
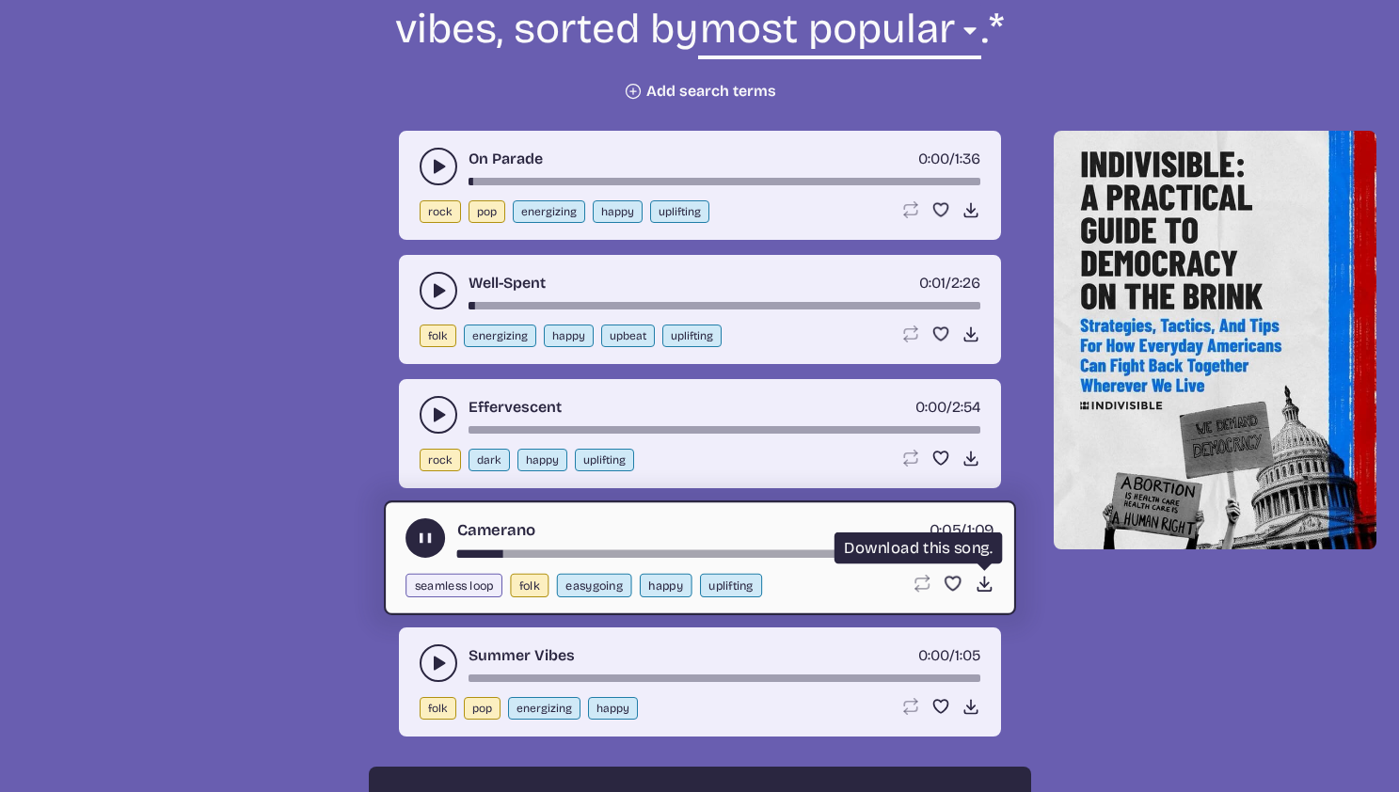
click at [982, 585] on use at bounding box center [984, 584] width 20 height 20
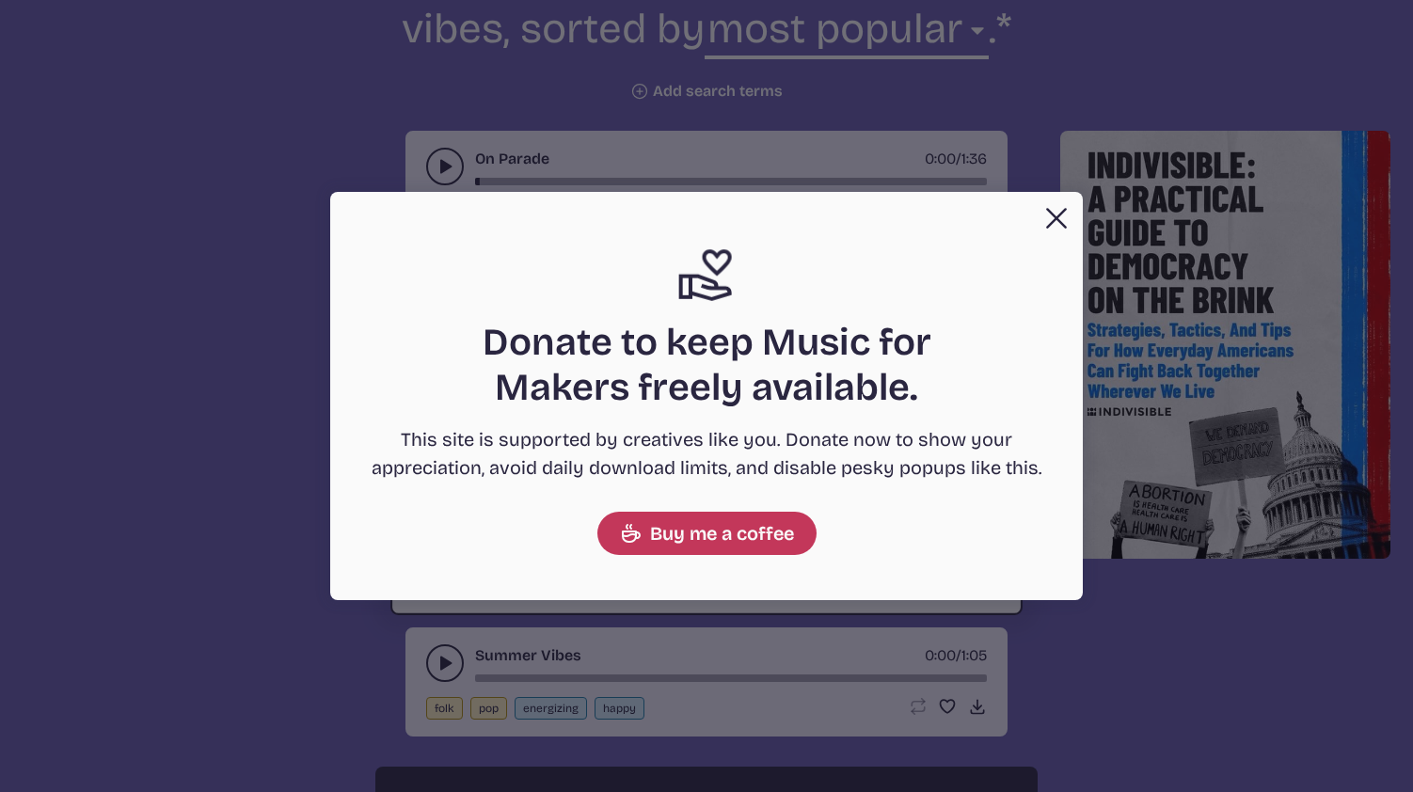
click at [1060, 224] on button "Close" at bounding box center [1057, 219] width 38 height 38
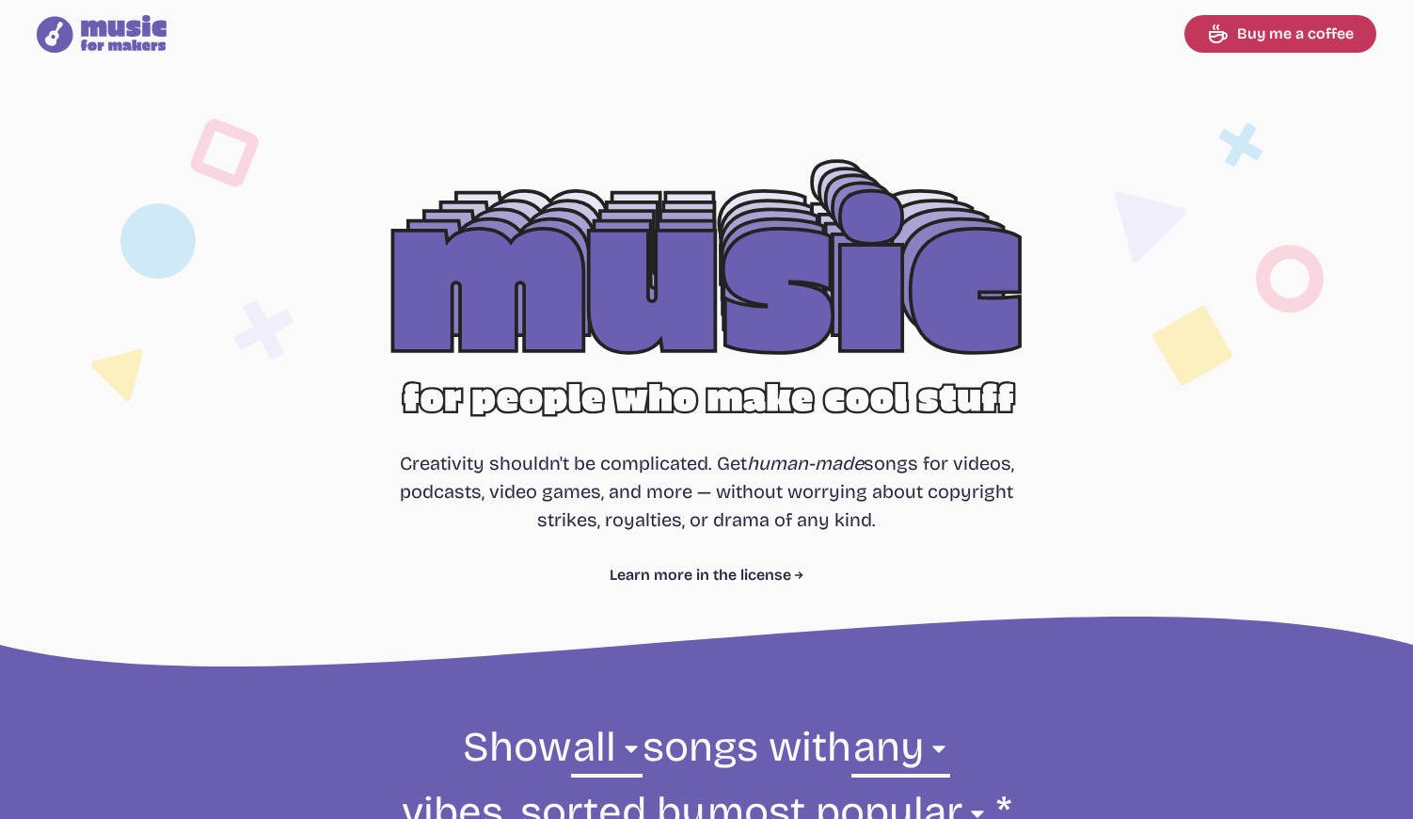
select select "most popular"
